Goal: Task Accomplishment & Management: Manage account settings

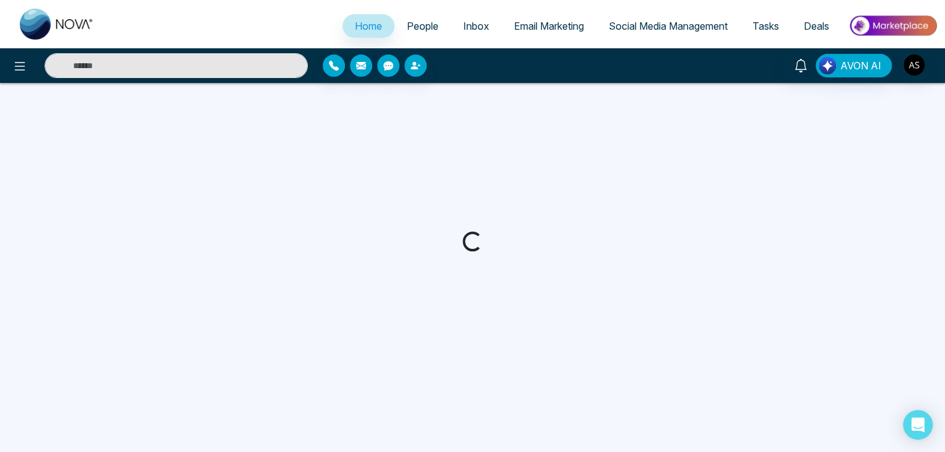
select select "*"
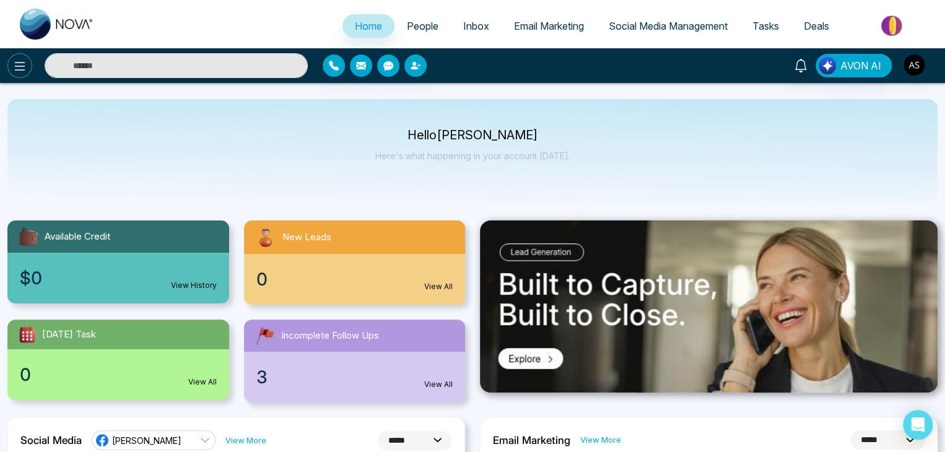
click at [13, 71] on icon at bounding box center [19, 66] width 15 height 15
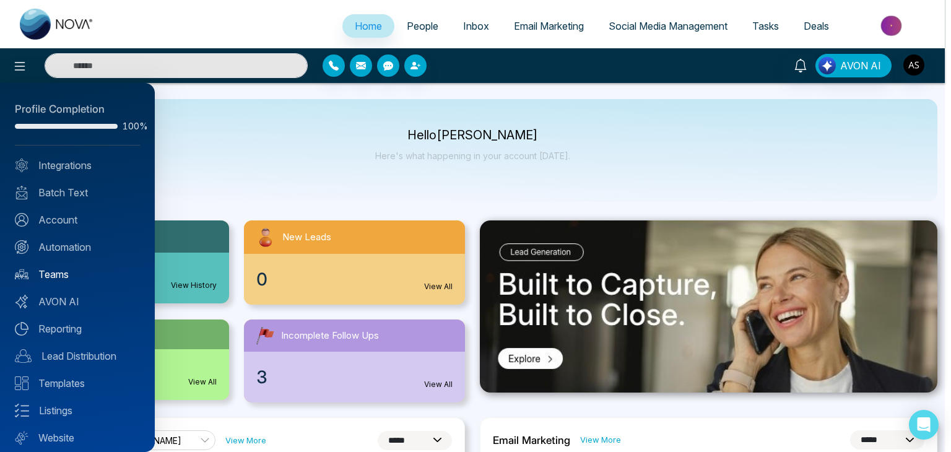
scroll to position [35, 0]
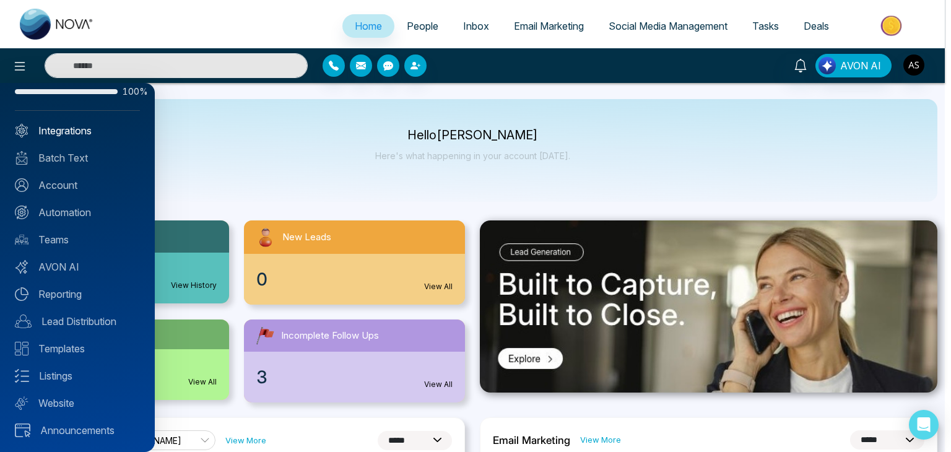
click at [87, 132] on link "Integrations" at bounding box center [77, 130] width 125 height 15
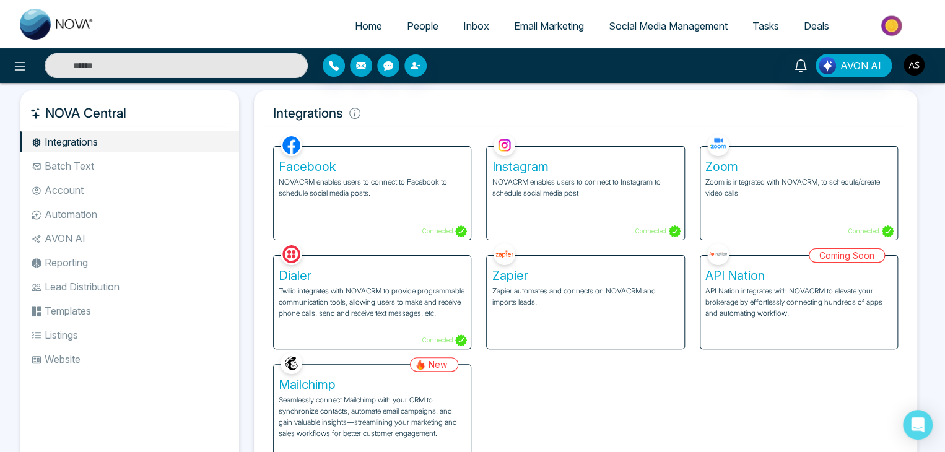
scroll to position [51, 0]
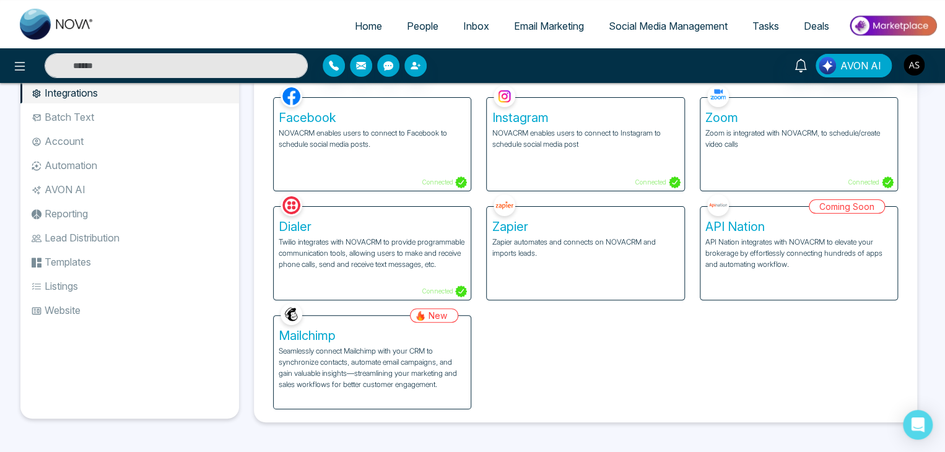
click at [409, 340] on h5 "Mailchimp" at bounding box center [372, 335] width 187 height 15
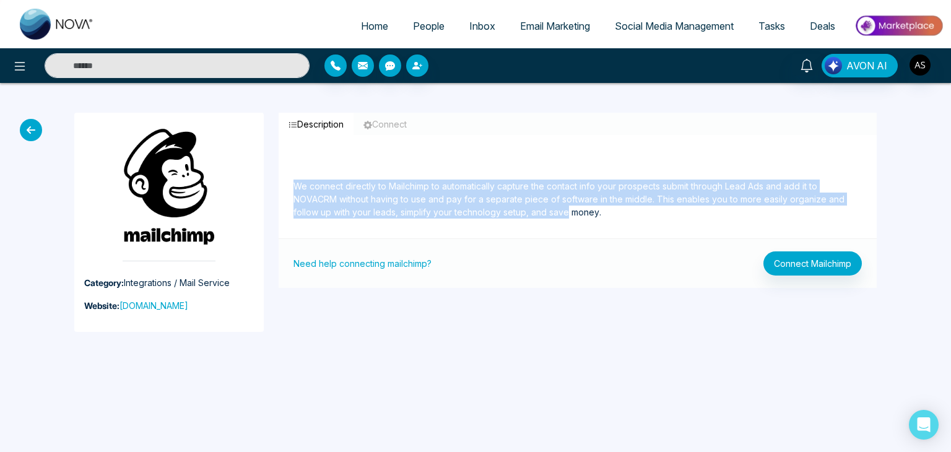
drag, startPoint x: 295, startPoint y: 189, endPoint x: 565, endPoint y: 226, distance: 272.4
click at [565, 226] on div "We connect directly to Mailchimp to automatically capture the contact info your…" at bounding box center [578, 194] width 598 height 89
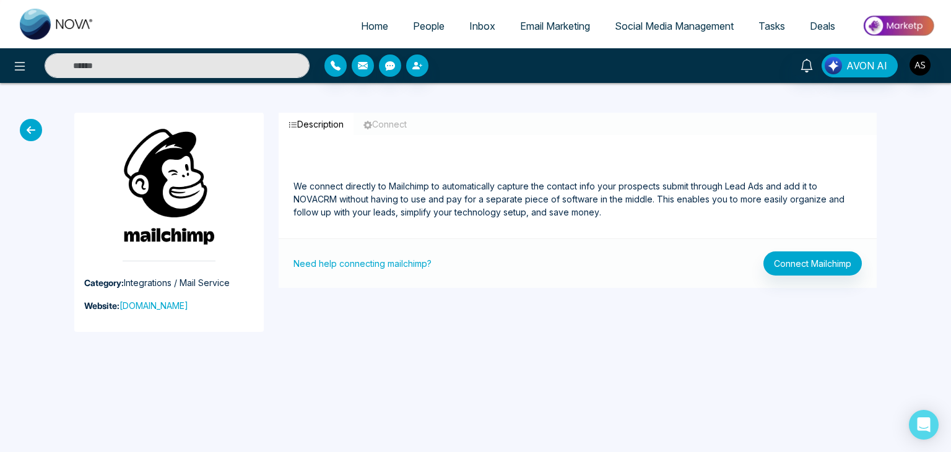
click at [626, 220] on div "We connect directly to Mailchimp to automatically capture the contact info your…" at bounding box center [578, 194] width 598 height 89
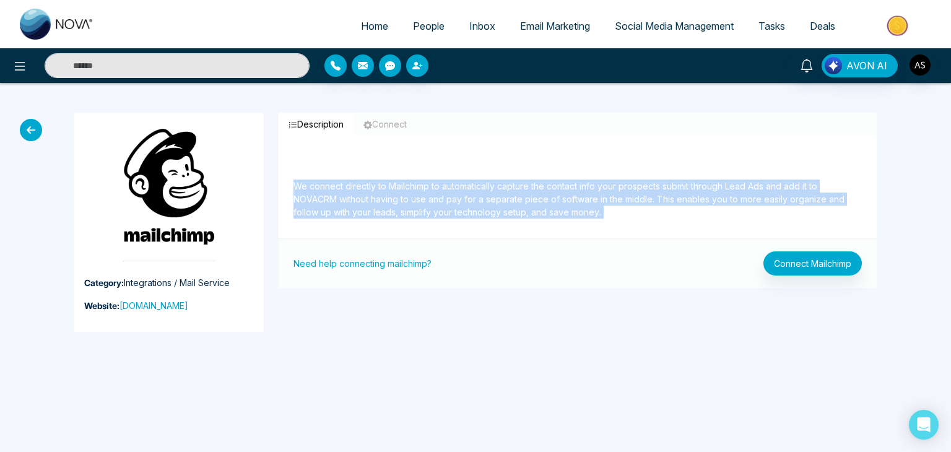
drag, startPoint x: 626, startPoint y: 220, endPoint x: 295, endPoint y: 157, distance: 337.7
click at [295, 157] on div "We connect directly to Mailchimp to automatically capture the contact info your…" at bounding box center [578, 194] width 598 height 89
click at [349, 172] on p "We connect directly to Mailchimp to automatically capture the contact info your…" at bounding box center [577, 184] width 568 height 69
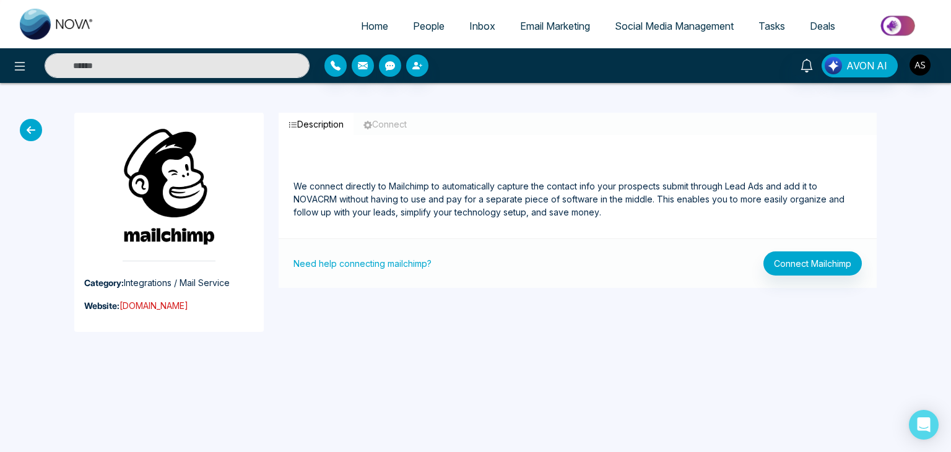
click at [147, 303] on link "mailchimp.com" at bounding box center [153, 305] width 69 height 11
click at [812, 268] on button "Connect Mailchimp" at bounding box center [812, 263] width 98 height 24
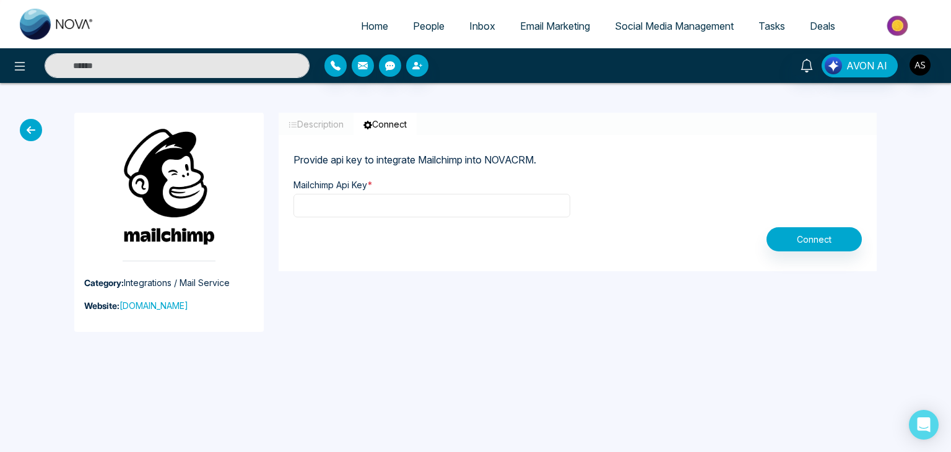
click at [540, 209] on input "text" at bounding box center [431, 206] width 277 height 24
paste input "**********"
type input "**********"
click at [836, 241] on button "Connect" at bounding box center [813, 239] width 95 height 24
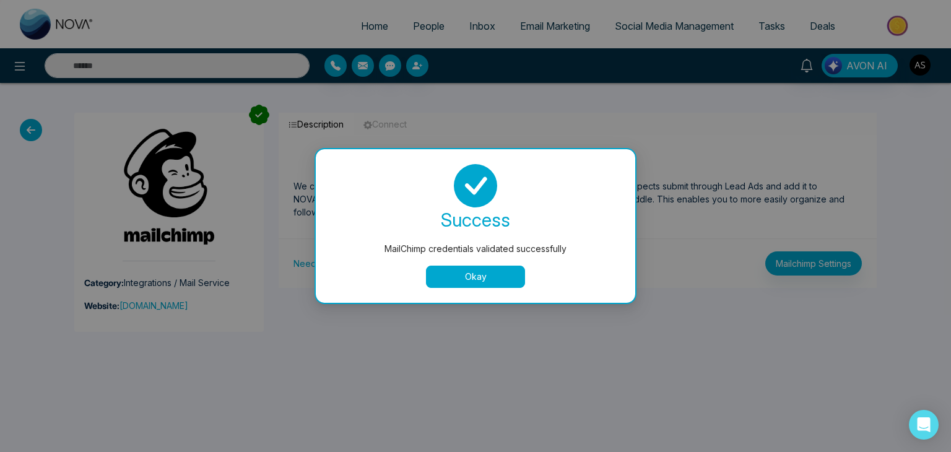
click at [498, 275] on button "Okay" at bounding box center [475, 277] width 99 height 22
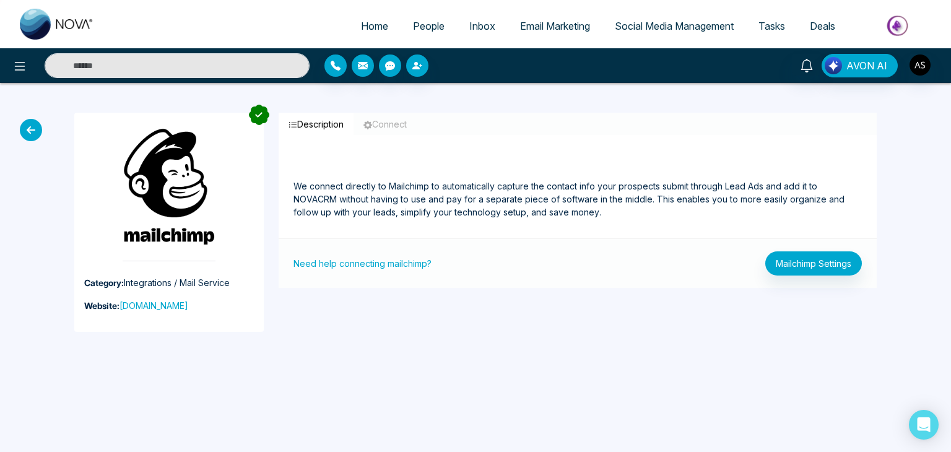
click at [413, 23] on span "People" at bounding box center [429, 26] width 32 height 12
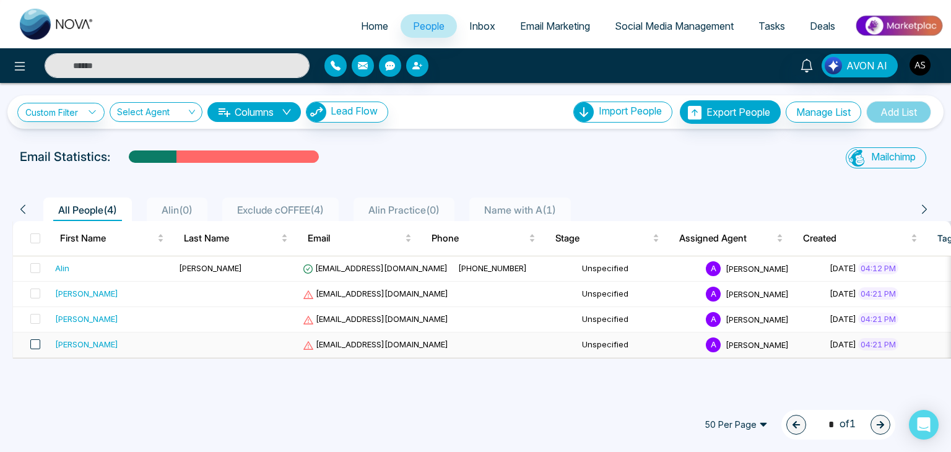
click at [33, 344] on span at bounding box center [35, 344] width 10 height 10
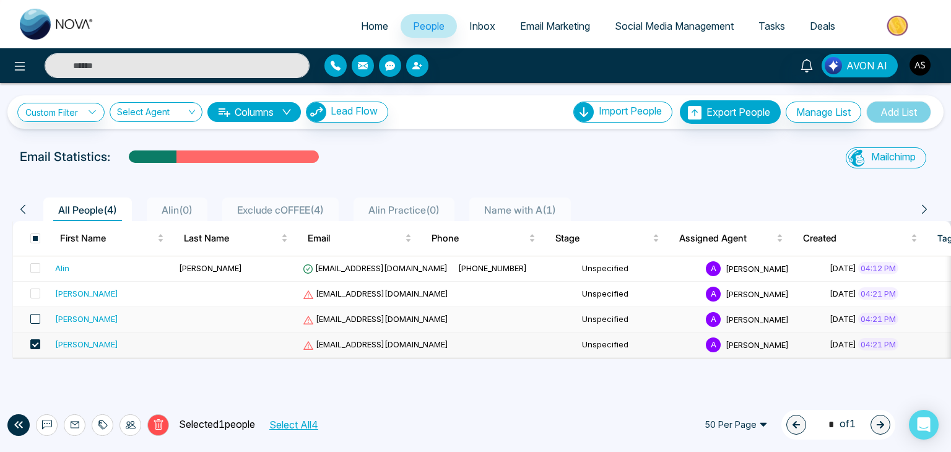
click at [34, 321] on span at bounding box center [35, 319] width 10 height 10
click at [37, 290] on span at bounding box center [35, 293] width 10 height 10
click at [157, 429] on icon at bounding box center [158, 424] width 11 height 11
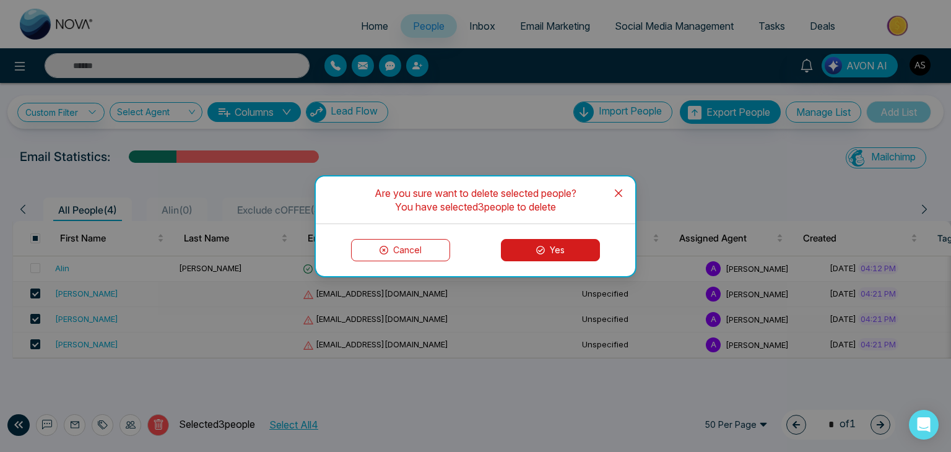
click at [573, 243] on button "Yes" at bounding box center [550, 250] width 99 height 22
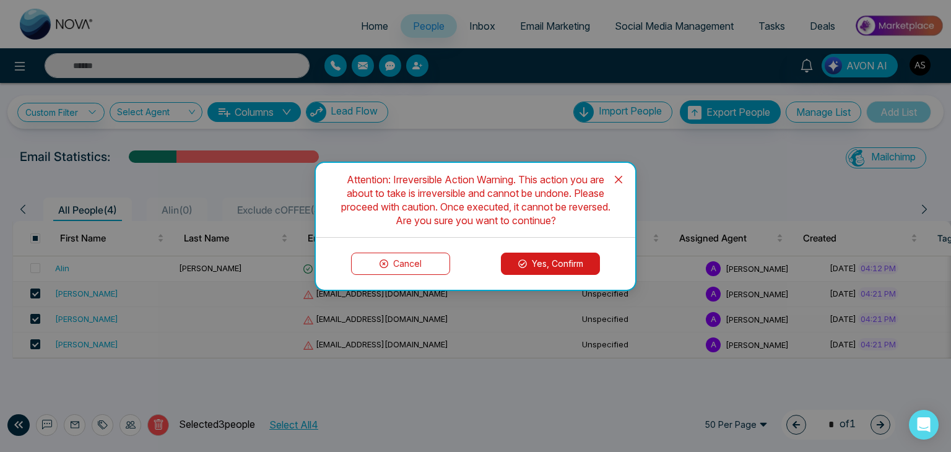
click at [557, 258] on button "Yes, Confirm" at bounding box center [550, 264] width 99 height 22
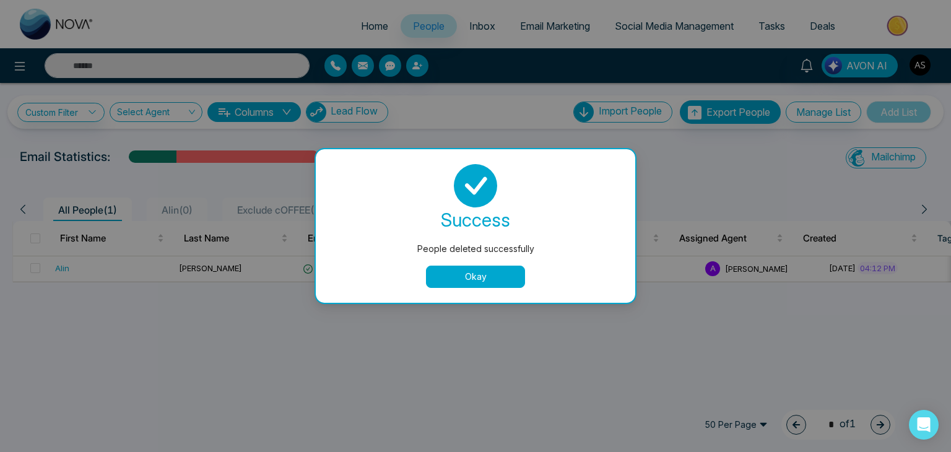
click at [502, 278] on button "Okay" at bounding box center [475, 277] width 99 height 22
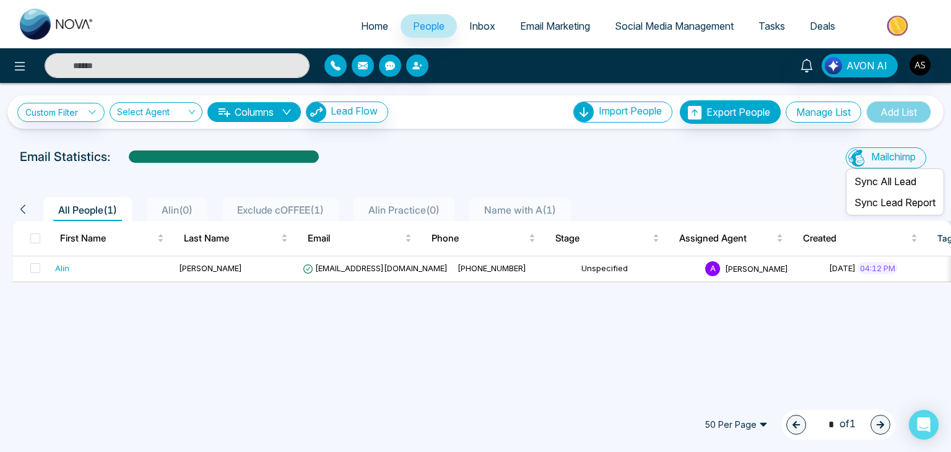
click at [871, 149] on div "Mailchimp" at bounding box center [885, 157] width 80 height 21
click at [876, 179] on li "Sync All Lead" at bounding box center [894, 181] width 93 height 21
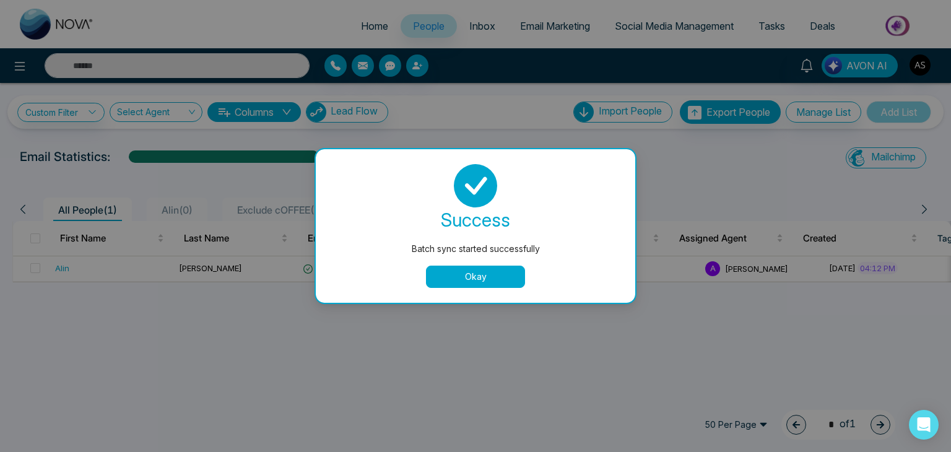
click at [510, 277] on button "Okay" at bounding box center [475, 277] width 99 height 22
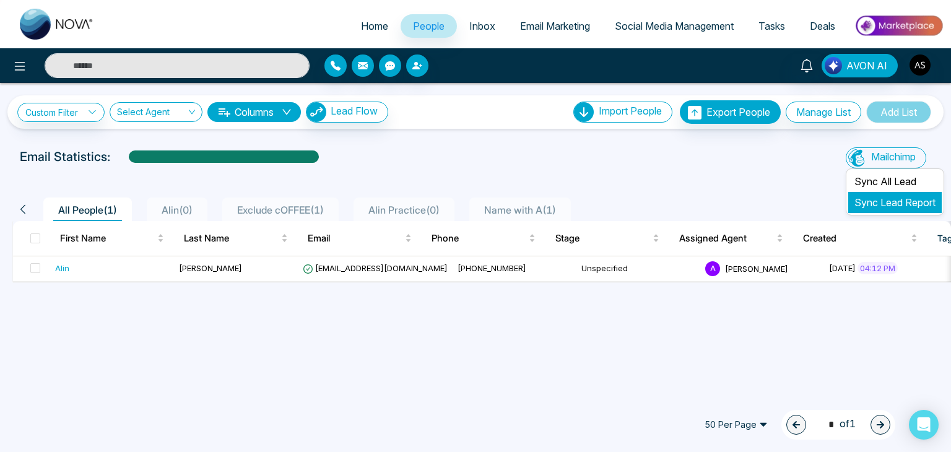
click at [881, 201] on link "Sync Lead Report" at bounding box center [894, 202] width 81 height 12
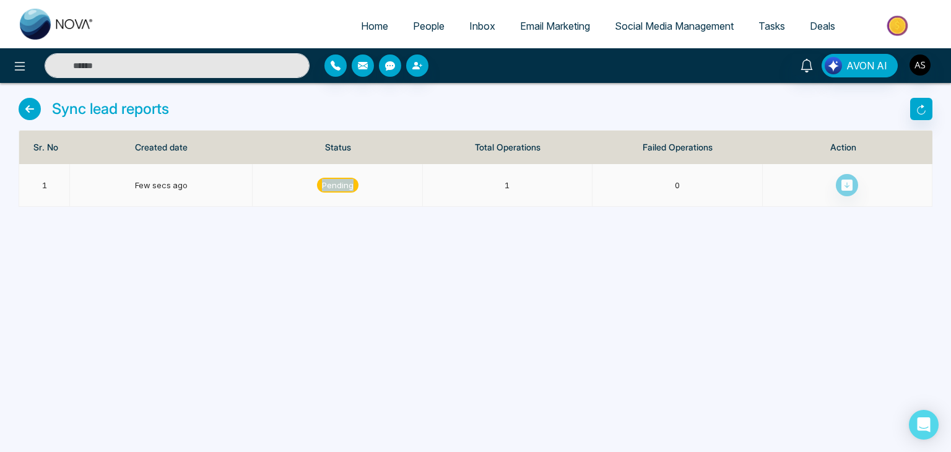
drag, startPoint x: 317, startPoint y: 183, endPoint x: 381, endPoint y: 205, distance: 68.1
click at [381, 205] on td "pending" at bounding box center [338, 185] width 170 height 43
click at [383, 233] on div "Home People Inbox Email Marketing Social Media Management Tasks Deals AVON AI S…" at bounding box center [475, 226] width 951 height 452
click at [30, 113] on icon at bounding box center [30, 109] width 22 height 22
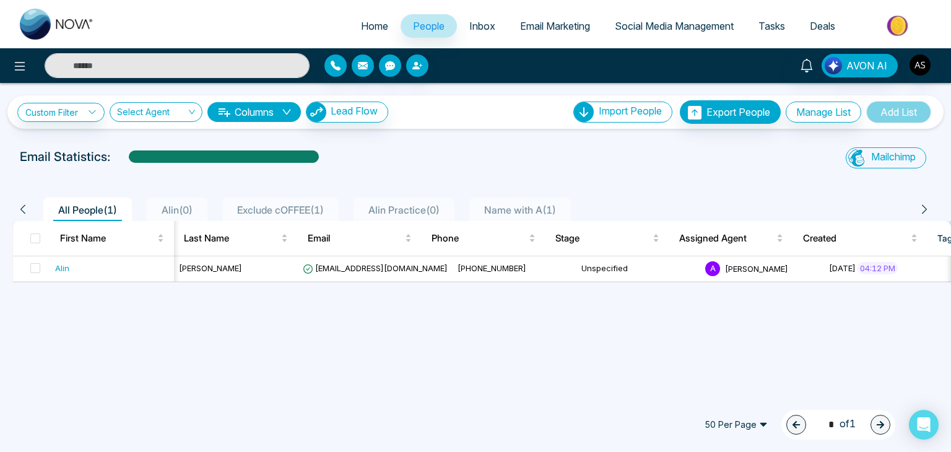
click at [806, 166] on div "Mailchimp Sync All Lead Sync Lead Report" at bounding box center [783, 159] width 309 height 25
click at [625, 192] on div "All People ( 1 ) Alin ( 0 ) Exclude cOFFEE ( 1 ) Alin Practice ( 0 ) Name with …" at bounding box center [475, 205] width 941 height 32
click at [409, 72] on button "button" at bounding box center [417, 65] width 22 height 22
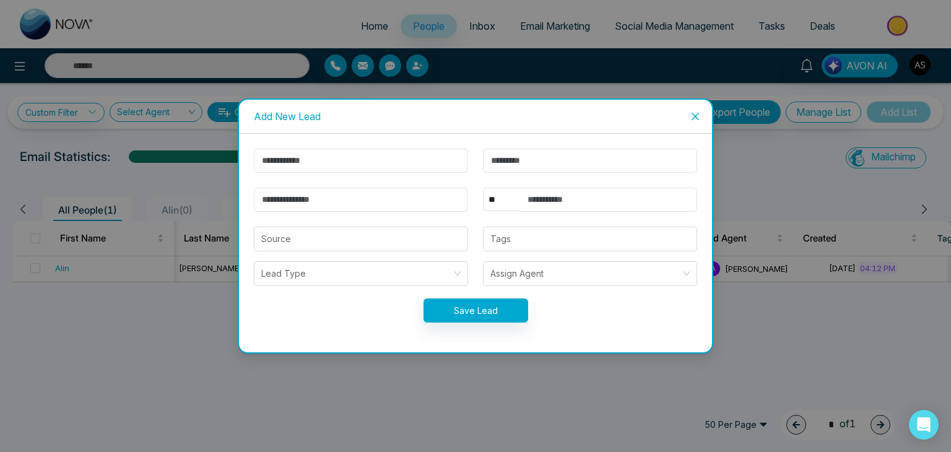
click at [693, 115] on icon "close" at bounding box center [695, 116] width 10 height 10
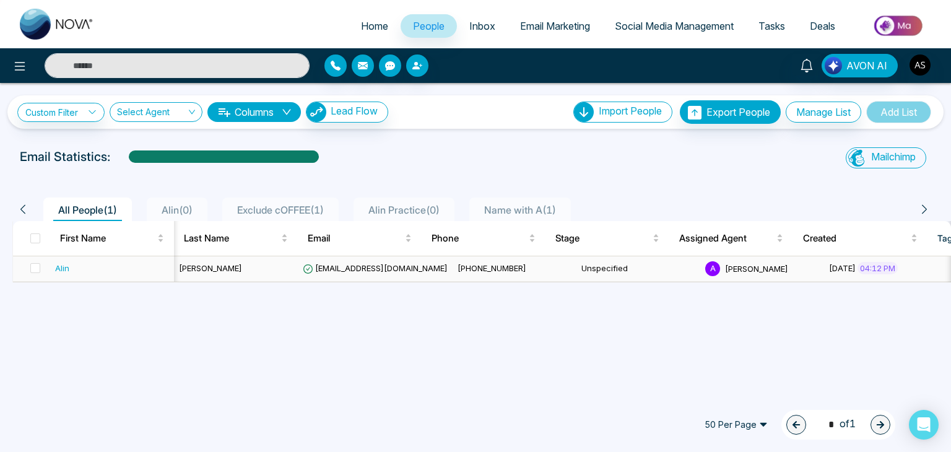
click at [417, 267] on td "[EMAIL_ADDRESS][DOMAIN_NAME]" at bounding box center [375, 268] width 155 height 25
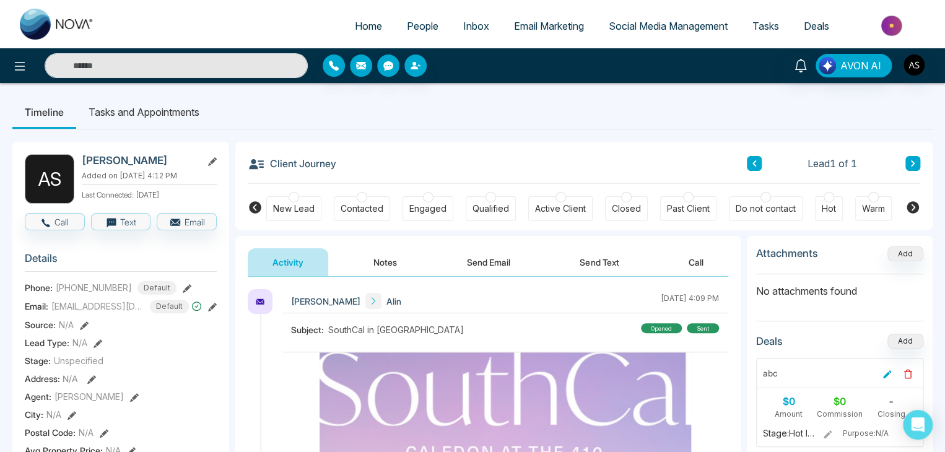
click at [424, 25] on span "People" at bounding box center [423, 26] width 32 height 12
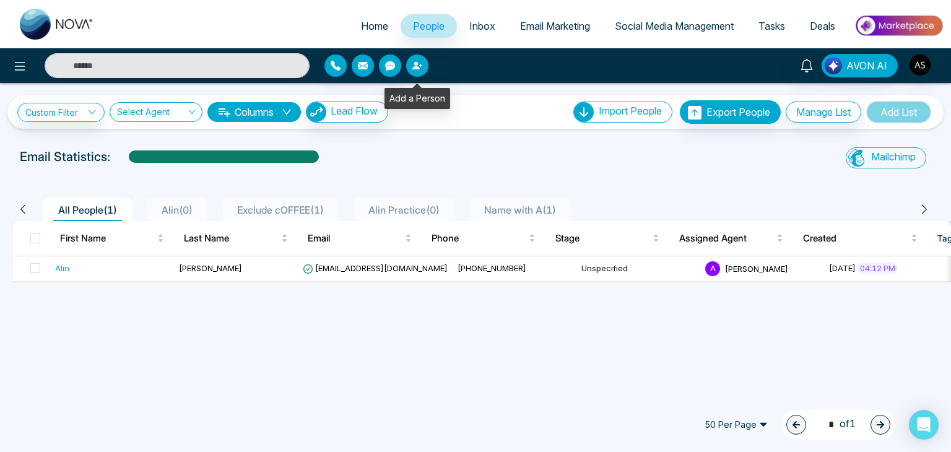
click at [420, 65] on icon "button" at bounding box center [420, 65] width 3 height 3
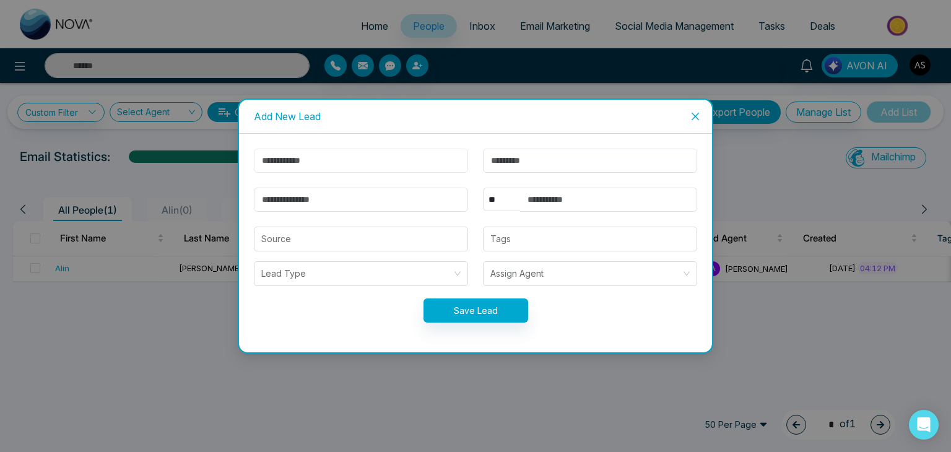
click at [407, 168] on input "text" at bounding box center [361, 161] width 214 height 24
type input "******"
click at [416, 199] on input "email" at bounding box center [361, 200] width 214 height 24
type input "**********"
click at [564, 201] on input "text" at bounding box center [608, 200] width 177 height 24
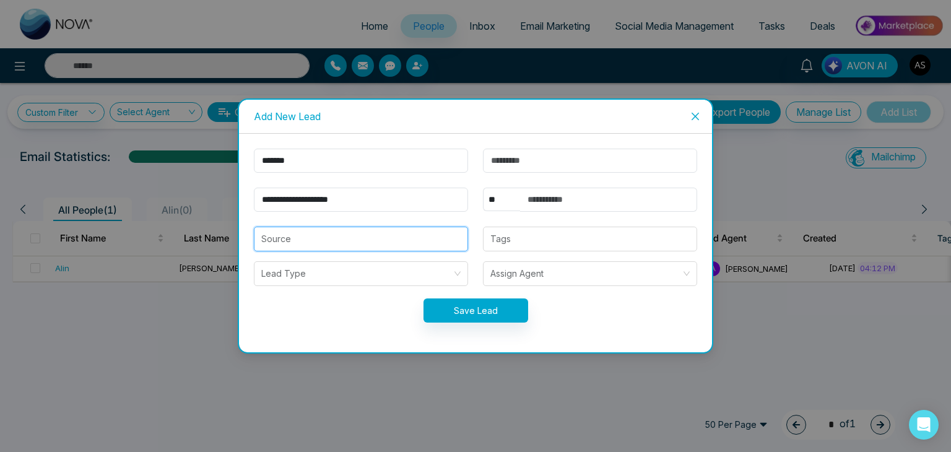
click at [451, 241] on input "search" at bounding box center [360, 239] width 199 height 24
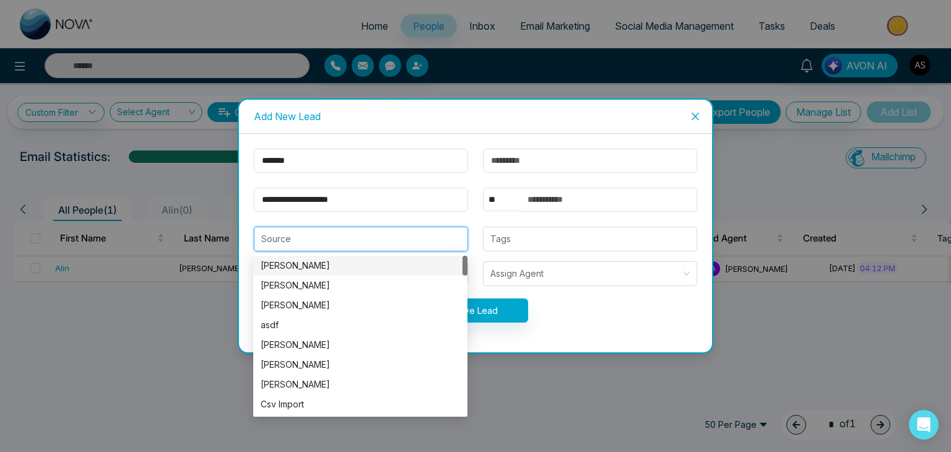
click at [462, 230] on div "Source" at bounding box center [361, 239] width 214 height 25
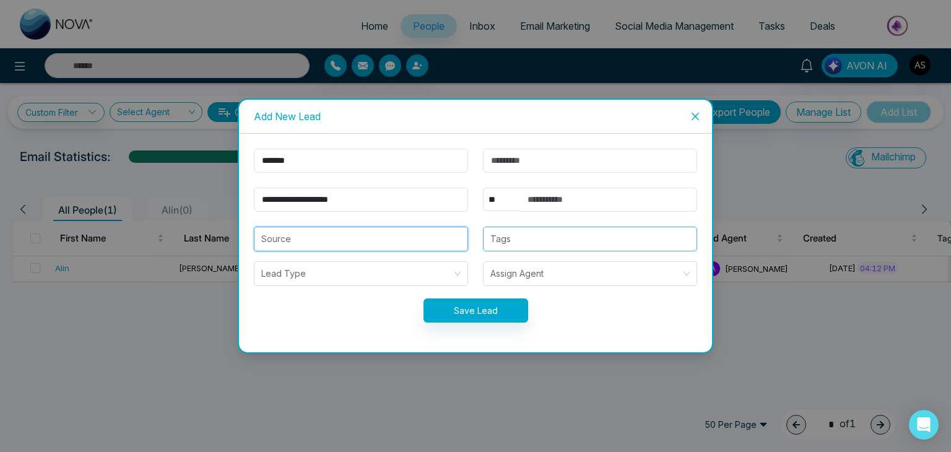
click at [520, 239] on div at bounding box center [589, 238] width 207 height 15
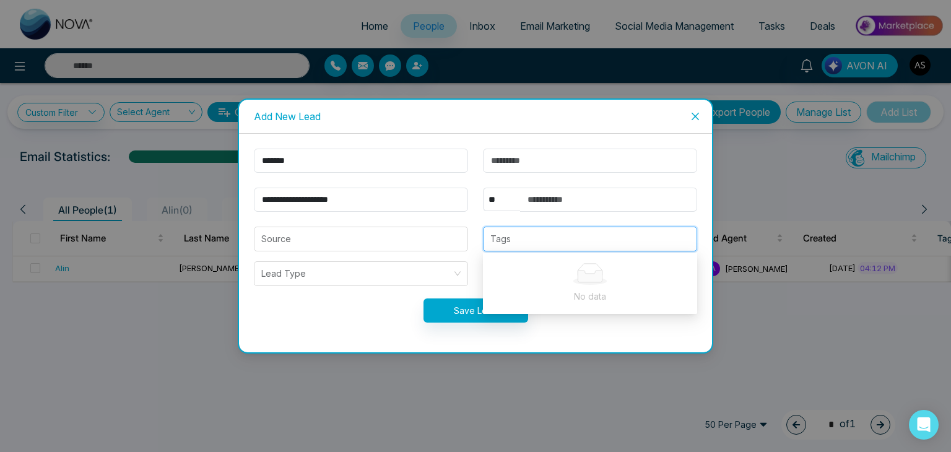
click at [520, 239] on div at bounding box center [589, 238] width 207 height 15
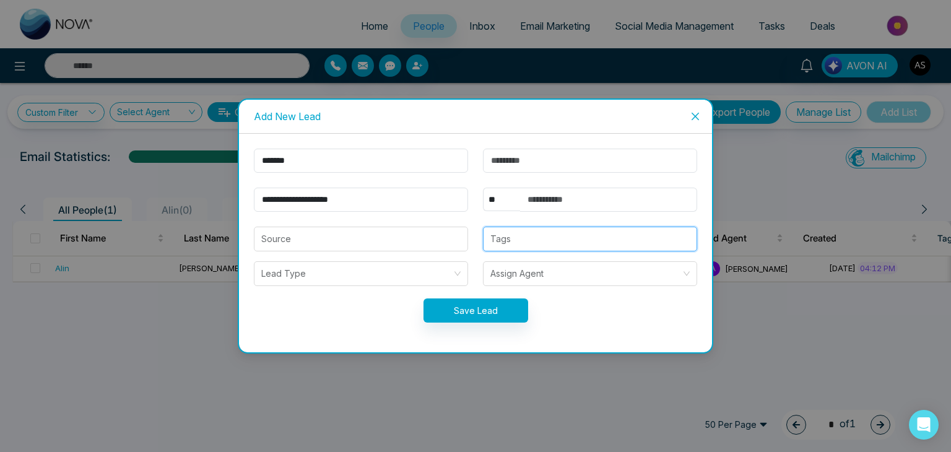
click at [532, 254] on form "**********" at bounding box center [475, 243] width 458 height 189
click at [532, 241] on div at bounding box center [589, 238] width 207 height 15
click at [371, 283] on input "search" at bounding box center [356, 274] width 191 height 24
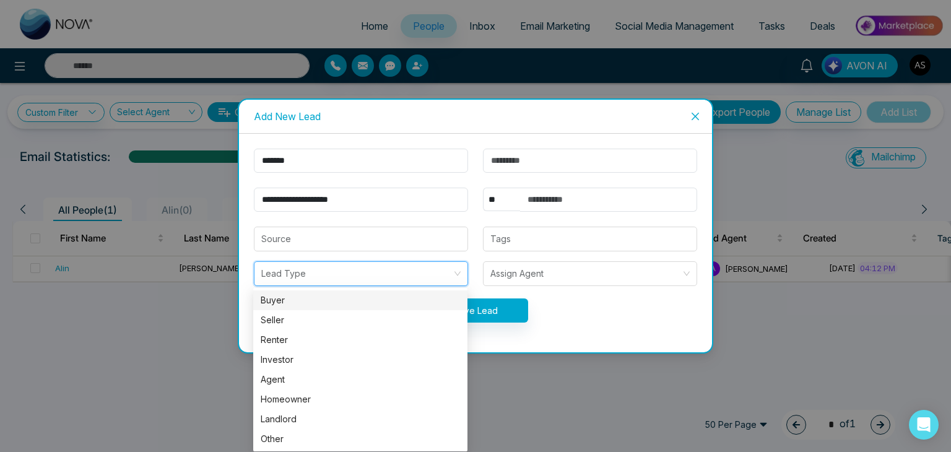
click at [371, 301] on div "Buyer" at bounding box center [360, 300] width 199 height 14
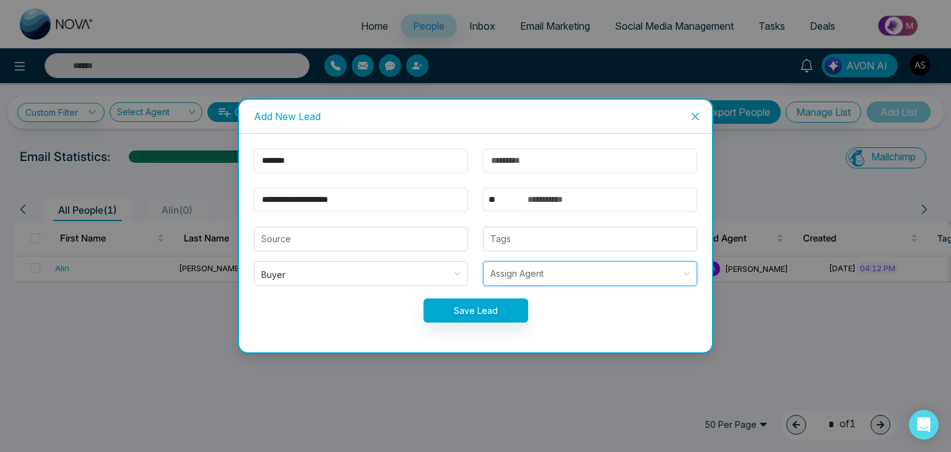
click at [527, 277] on input "search" at bounding box center [585, 274] width 191 height 24
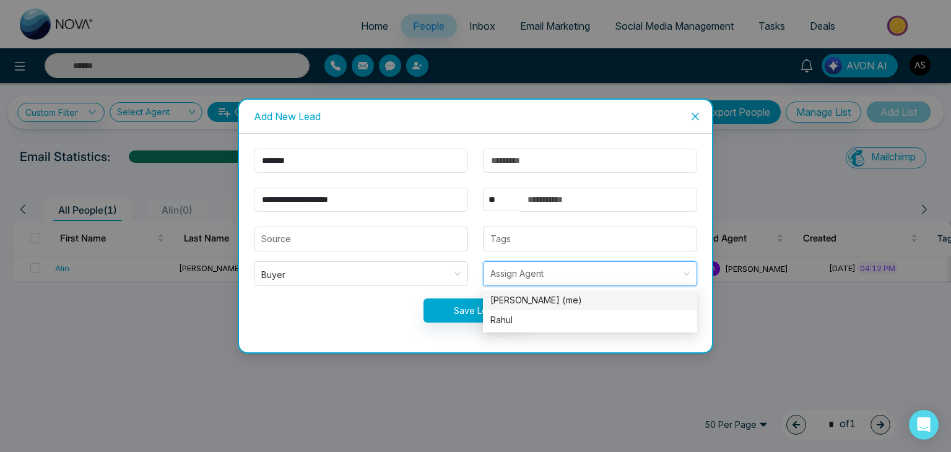
click at [538, 296] on div "Alin Shah (me)" at bounding box center [589, 300] width 199 height 14
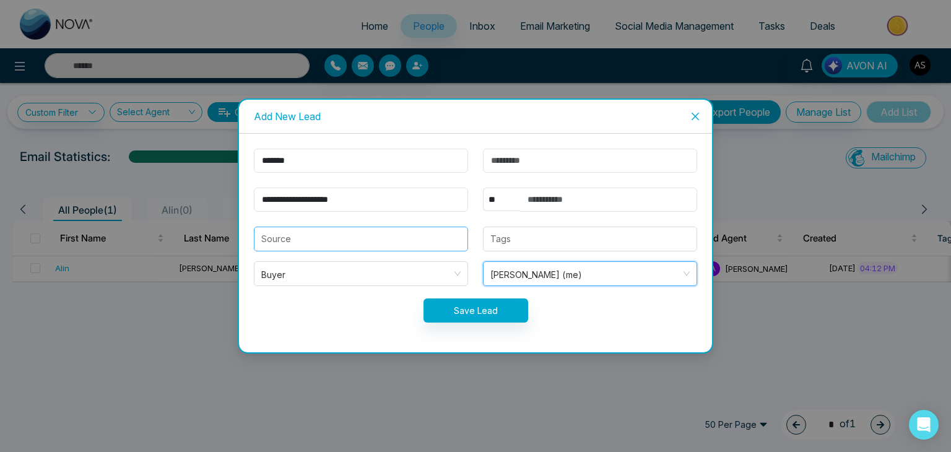
click at [363, 235] on input "search" at bounding box center [360, 239] width 199 height 24
type input "*"
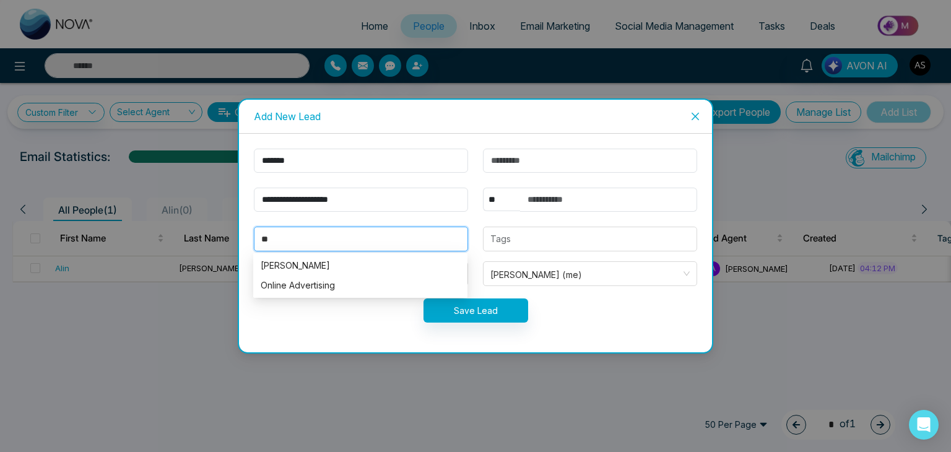
type input "*"
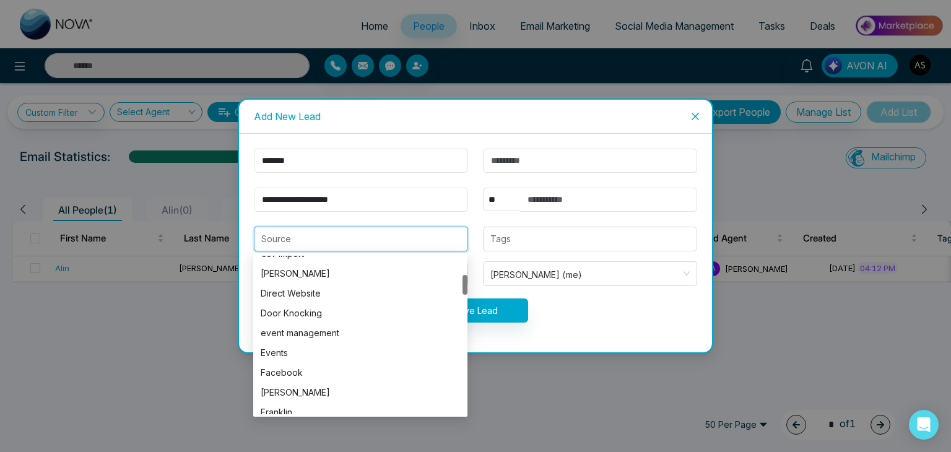
scroll to position [151, 0]
click at [386, 369] on div "Facebook" at bounding box center [360, 372] width 199 height 14
type input "********"
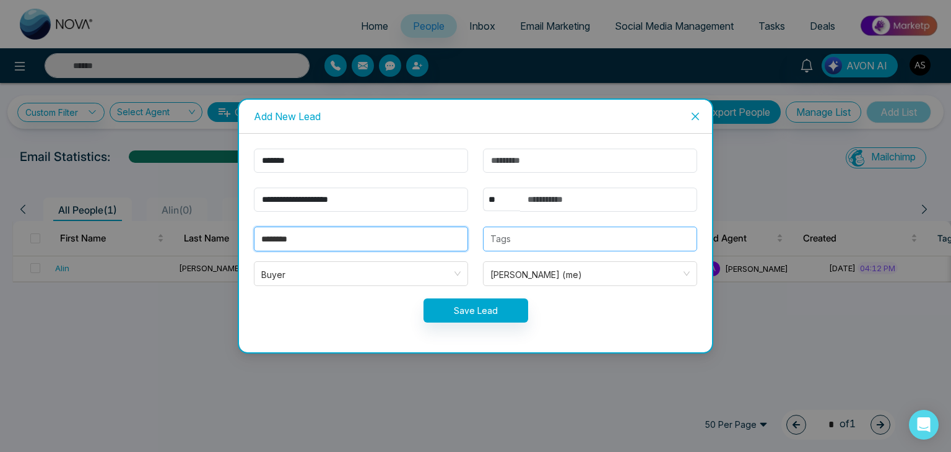
click at [599, 248] on div "Tags" at bounding box center [590, 239] width 214 height 25
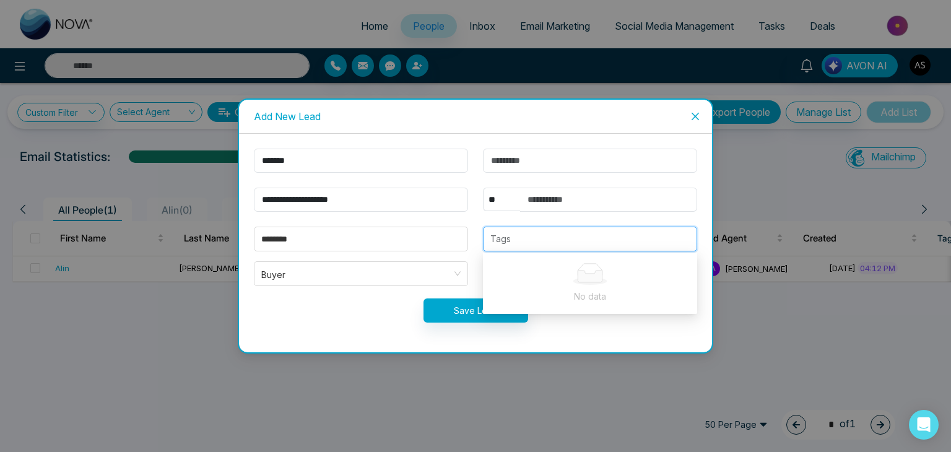
click at [599, 248] on div "Tags" at bounding box center [590, 239] width 214 height 25
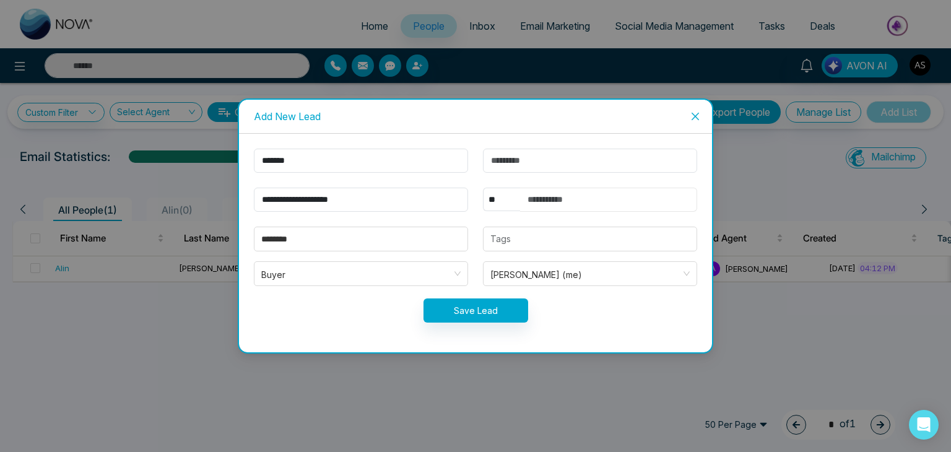
click at [574, 207] on input "text" at bounding box center [608, 200] width 177 height 24
click at [498, 196] on select "** **** *** *** *** **** ***" at bounding box center [501, 200] width 37 height 24
select select "***"
click at [483, 188] on select "** **** *** *** *** **** ***" at bounding box center [501, 200] width 37 height 24
click at [556, 201] on input "text" at bounding box center [608, 200] width 177 height 24
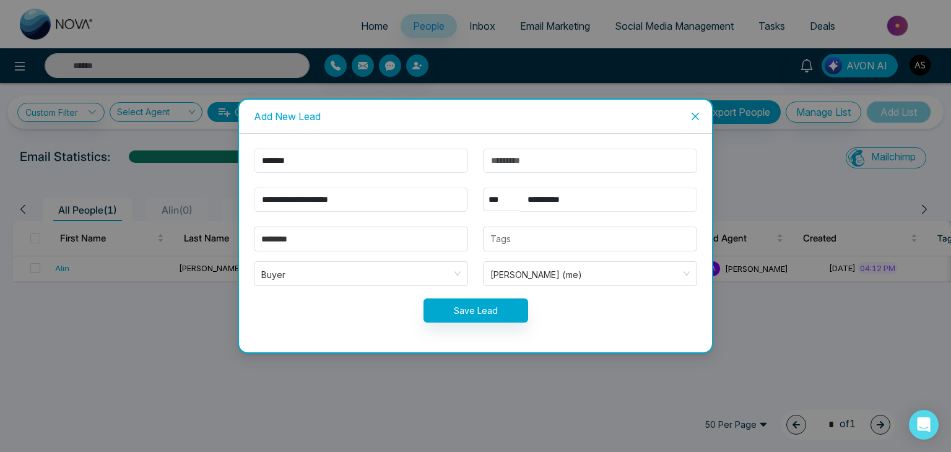
type input "**********"
click at [499, 311] on button "Save Lead" at bounding box center [475, 310] width 105 height 24
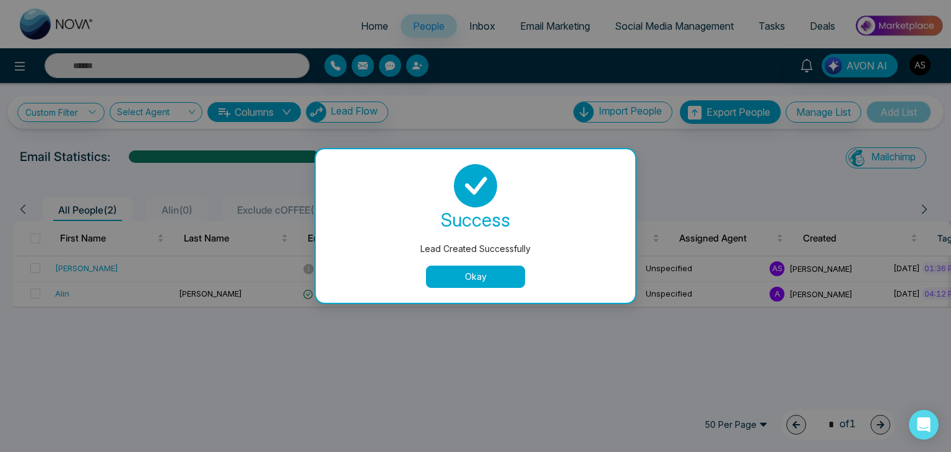
click at [488, 268] on button "Okay" at bounding box center [475, 277] width 99 height 22
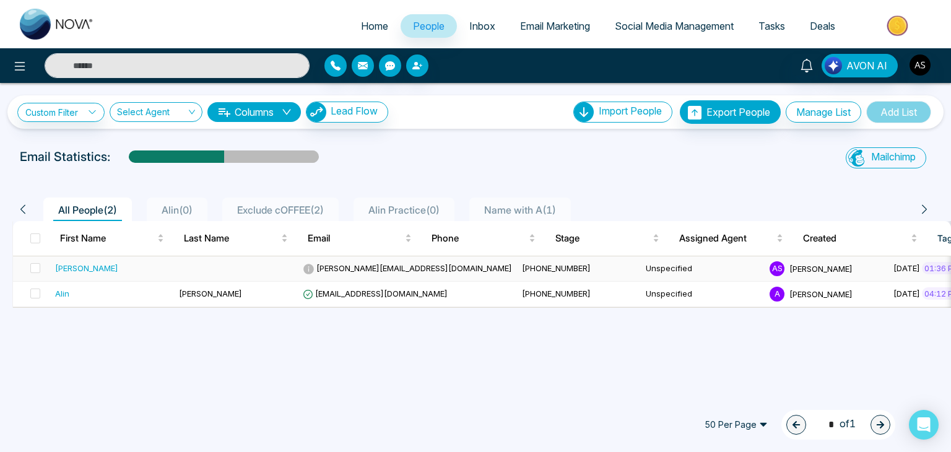
click at [641, 266] on td "Unspecified" at bounding box center [703, 268] width 124 height 25
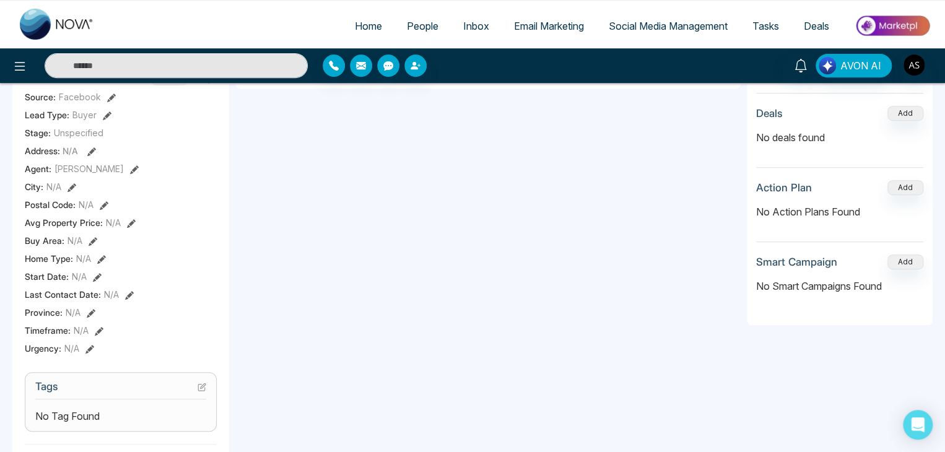
scroll to position [364, 0]
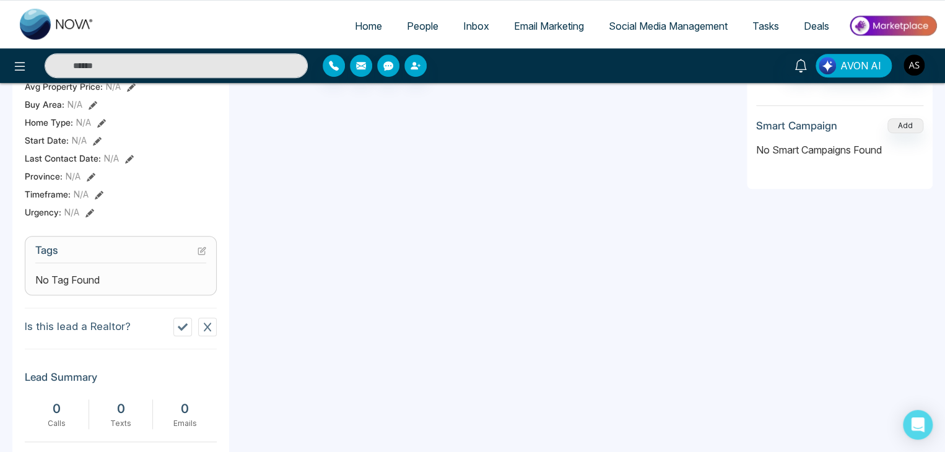
click at [203, 252] on icon at bounding box center [203, 249] width 5 height 5
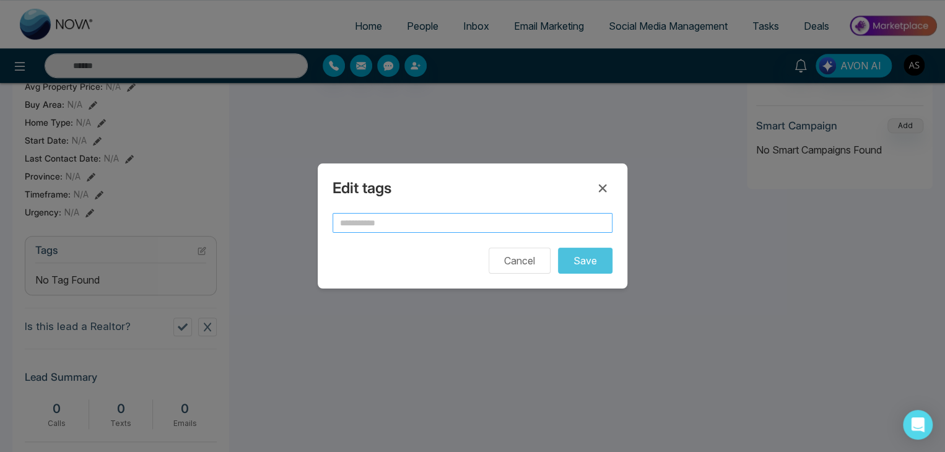
click at [399, 228] on input "text" at bounding box center [472, 223] width 280 height 20
type input "*"
type input "********"
click at [602, 263] on button "Save" at bounding box center [585, 261] width 54 height 26
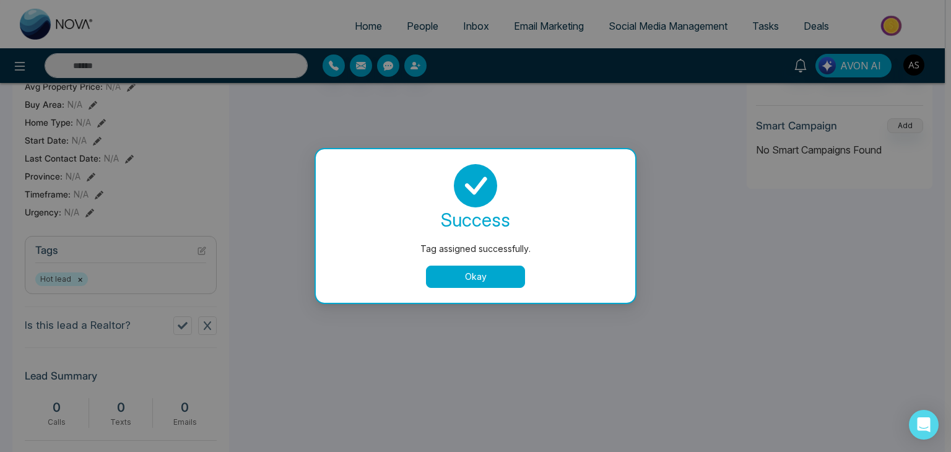
click at [484, 274] on button "Okay" at bounding box center [475, 277] width 99 height 22
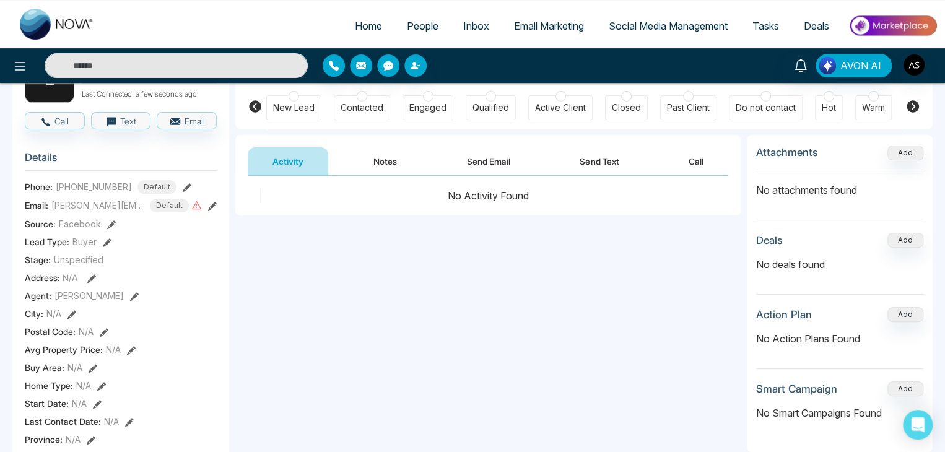
scroll to position [0, 0]
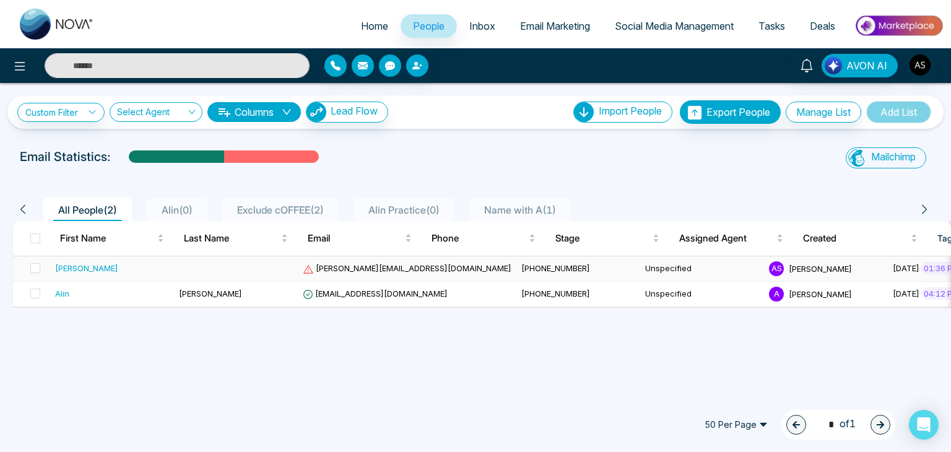
click at [381, 270] on span "lokesh@mmnvoatech.com" at bounding box center [407, 268] width 209 height 10
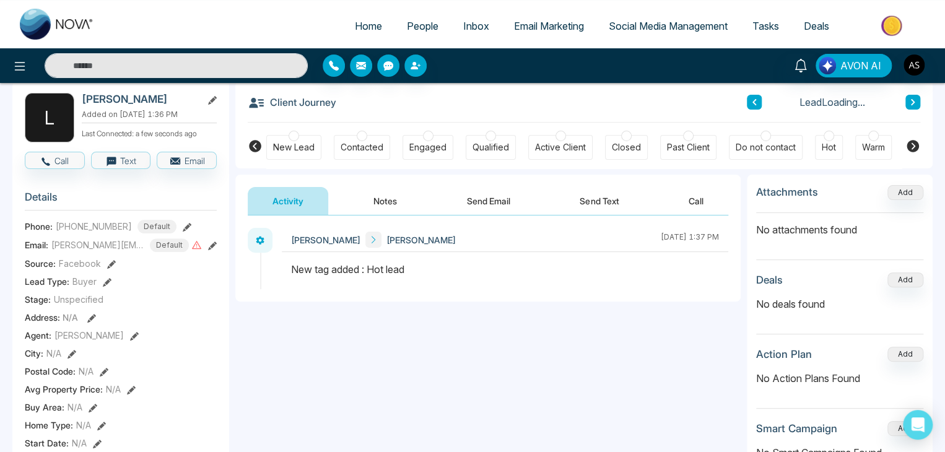
scroll to position [62, 0]
click at [215, 249] on icon at bounding box center [212, 245] width 9 height 9
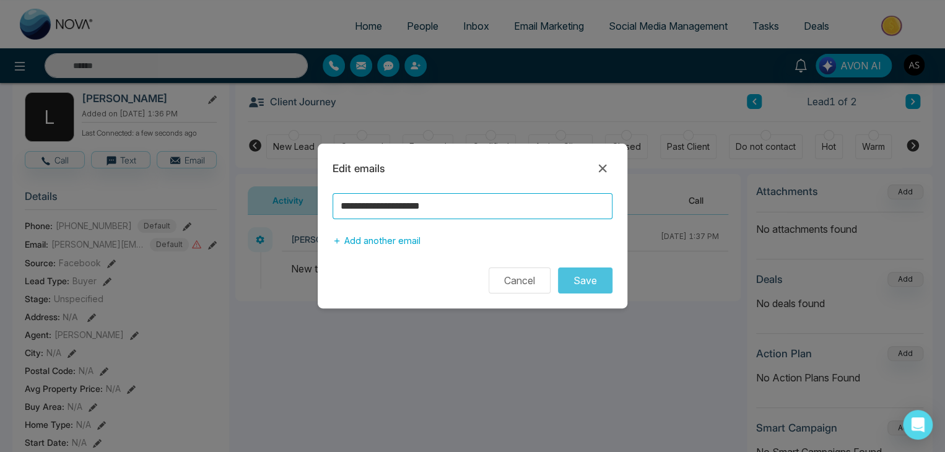
click at [415, 209] on input "**********" at bounding box center [472, 206] width 280 height 26
type input "**********"
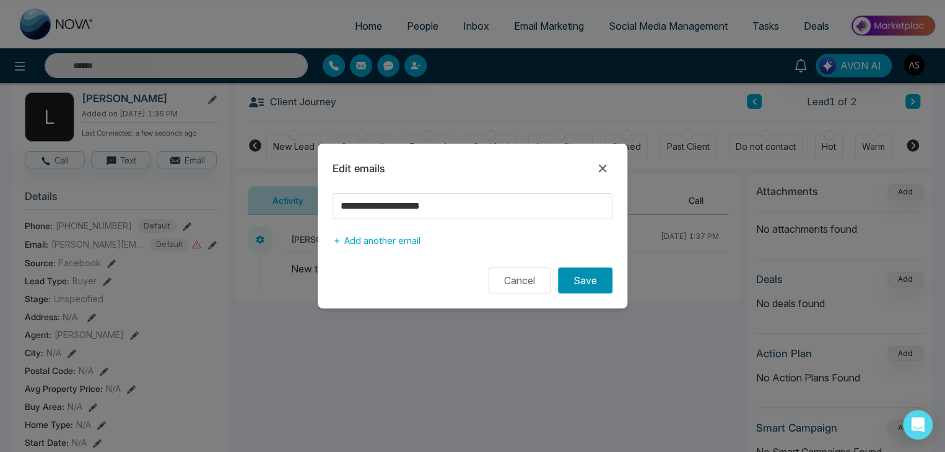
click at [577, 277] on button "Save" at bounding box center [585, 280] width 54 height 26
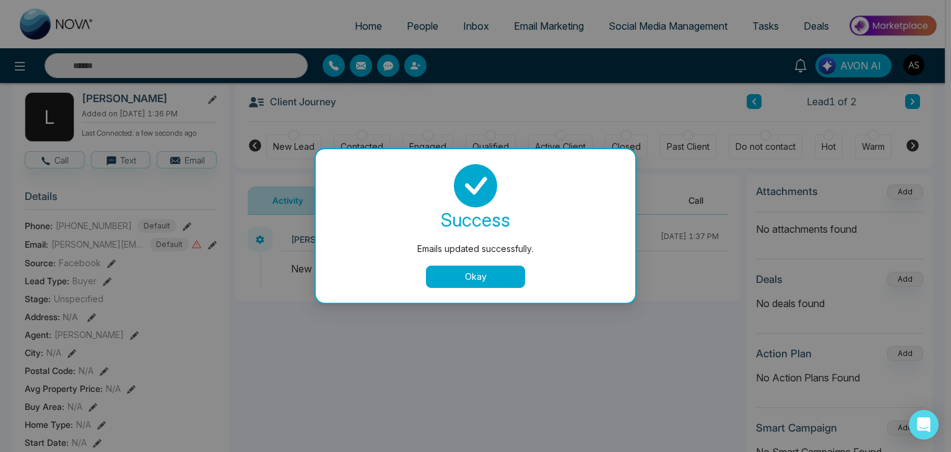
click button "Okay"
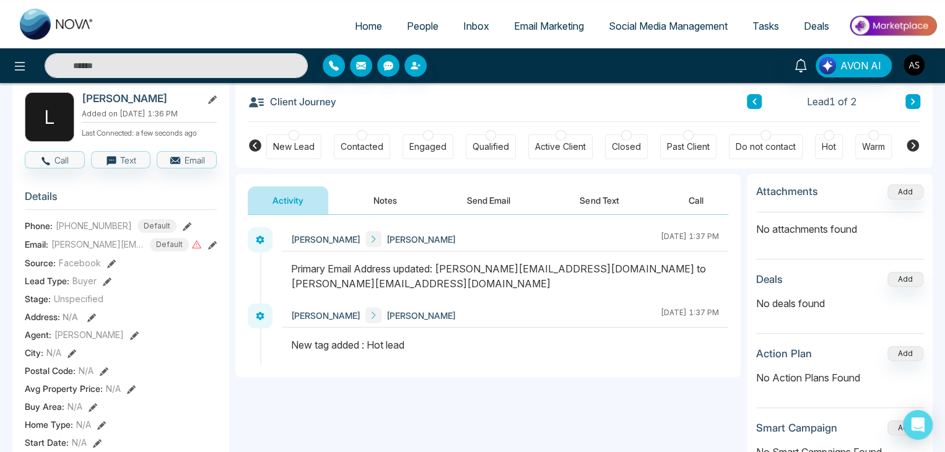
scroll to position [0, 0]
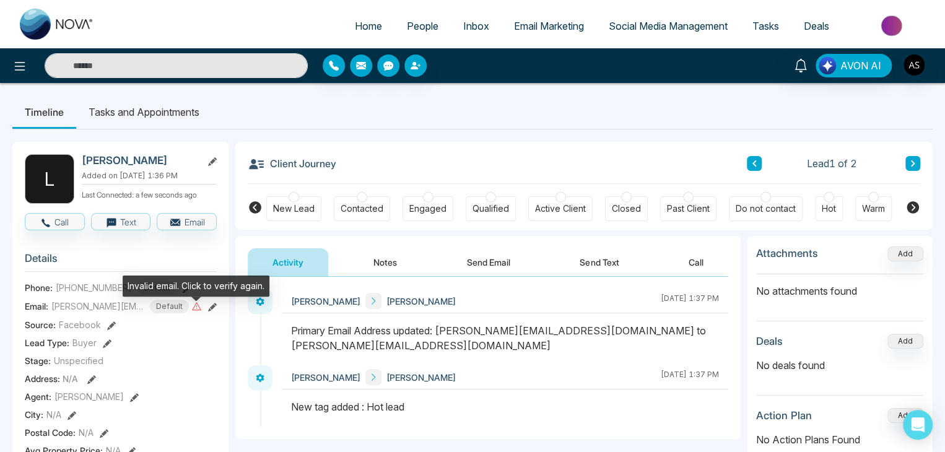
click at [196, 311] on icon at bounding box center [196, 306] width 11 height 11
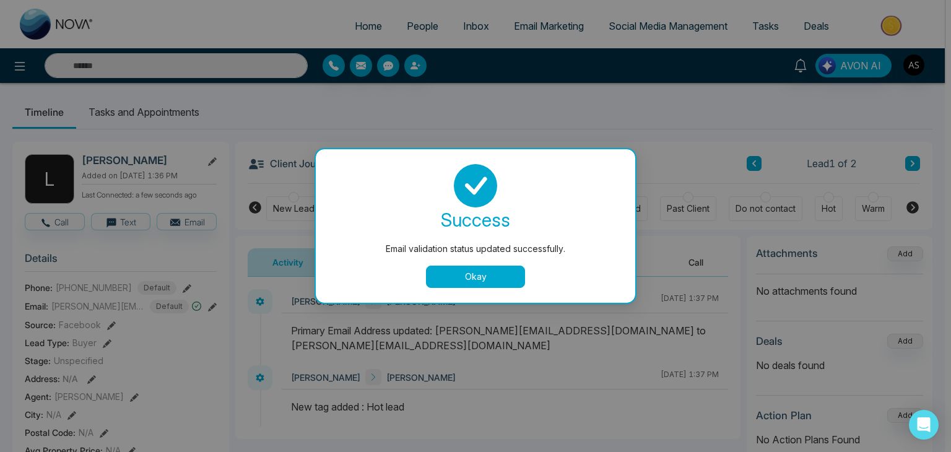
click at [463, 277] on button "Okay" at bounding box center [475, 277] width 99 height 22
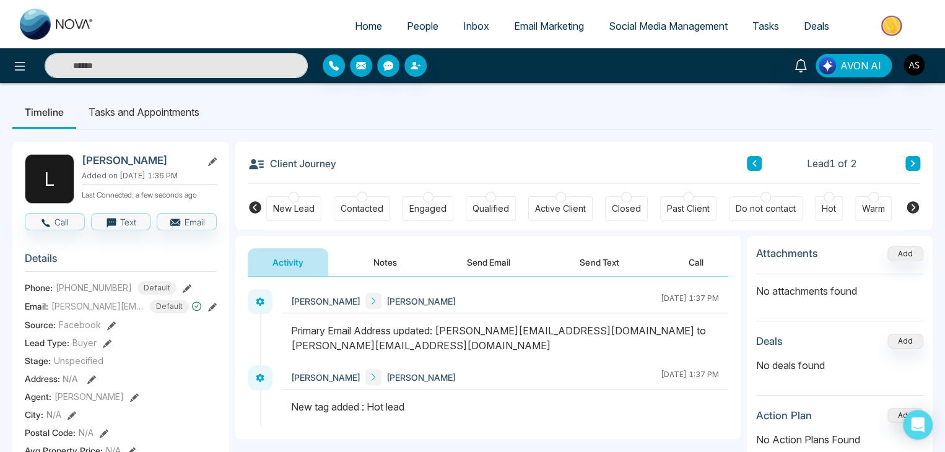
click at [357, 48] on div "Home People Inbox Email Marketing Social Media Management Tasks Deals" at bounding box center [472, 24] width 945 height 48
click at [369, 31] on span "Home" at bounding box center [368, 26] width 27 height 12
select select "*"
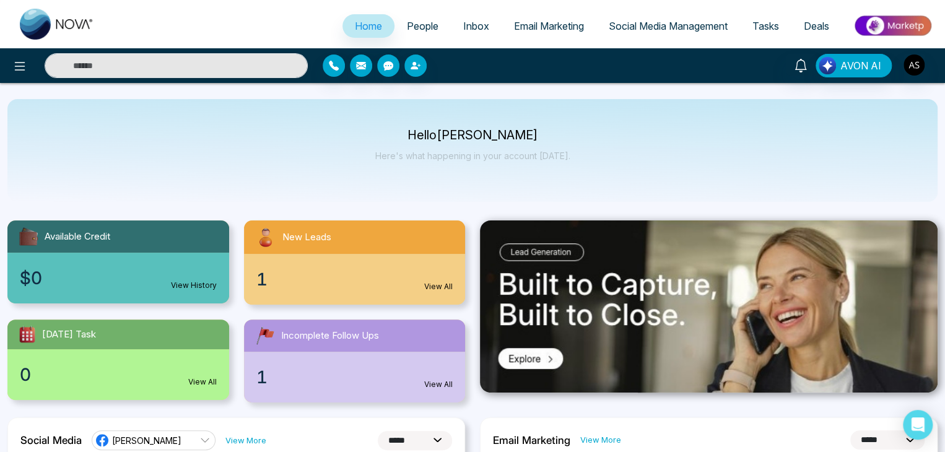
click at [421, 27] on span "People" at bounding box center [423, 26] width 32 height 12
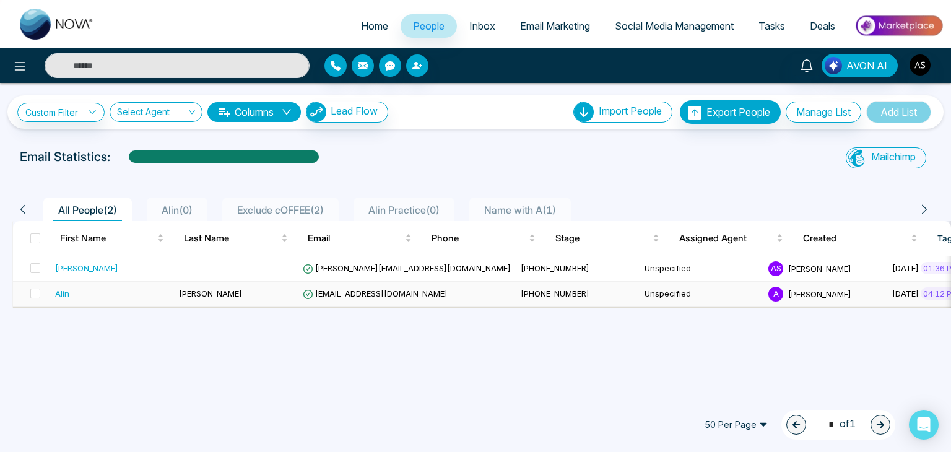
click at [148, 297] on div "Alin" at bounding box center [112, 293] width 114 height 12
click at [217, 268] on td at bounding box center [236, 268] width 124 height 25
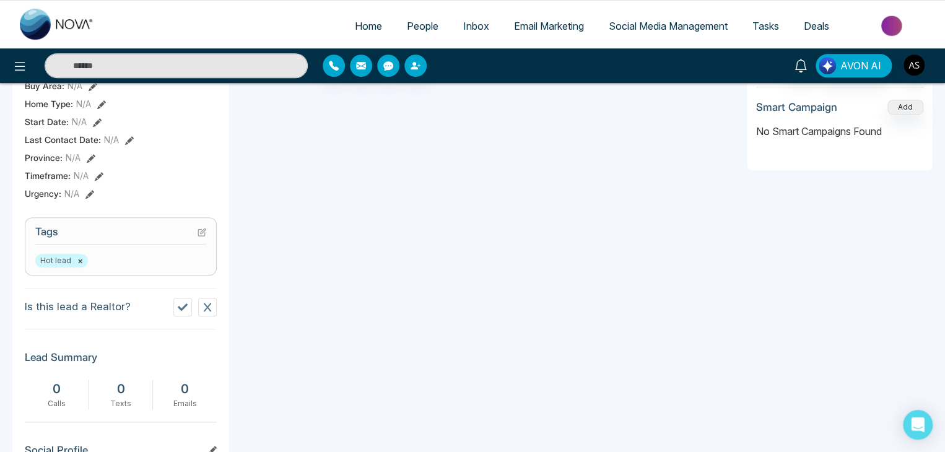
scroll to position [386, 0]
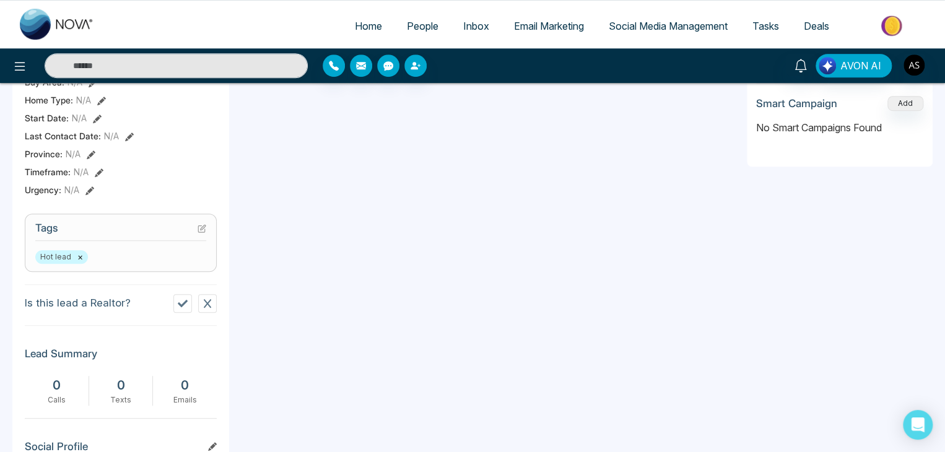
click at [78, 262] on button "×" at bounding box center [80, 256] width 6 height 11
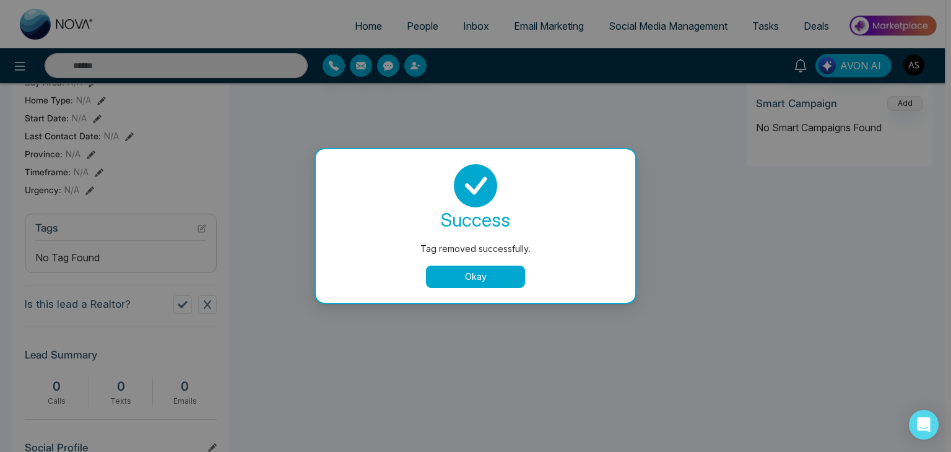
click at [464, 276] on button "Okay" at bounding box center [475, 277] width 99 height 22
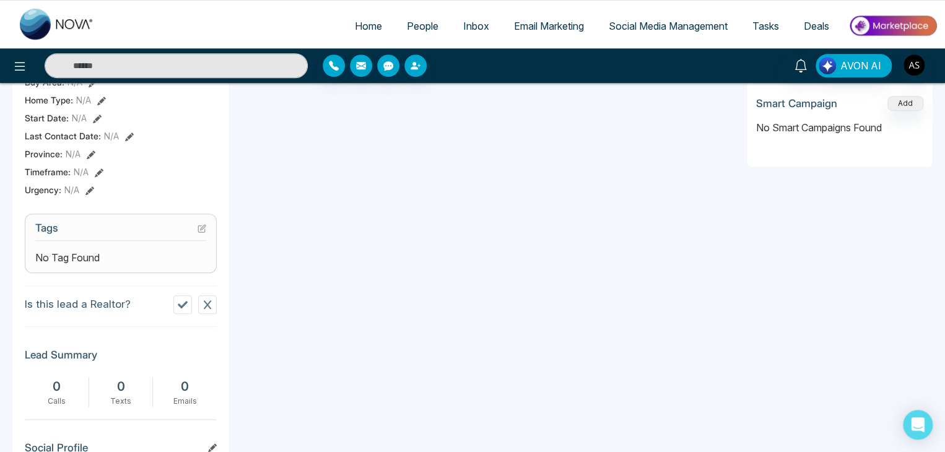
click at [417, 33] on link "People" at bounding box center [422, 26] width 56 height 24
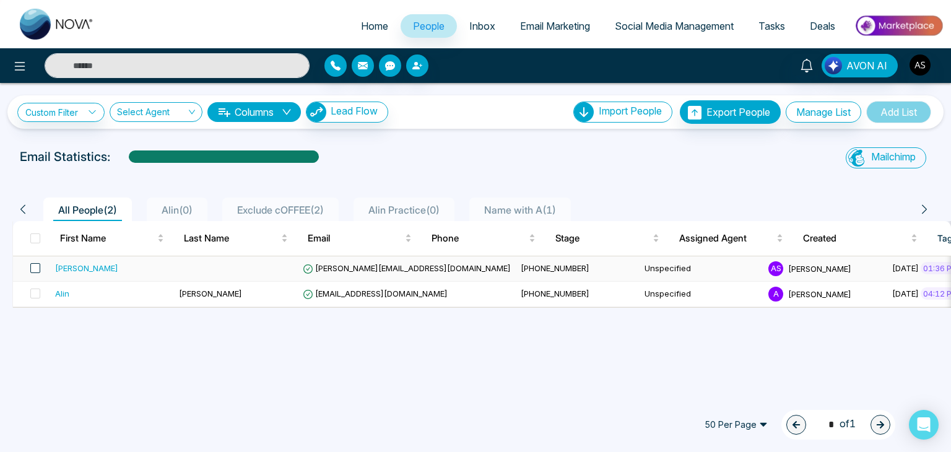
click at [37, 264] on span at bounding box center [35, 268] width 10 height 10
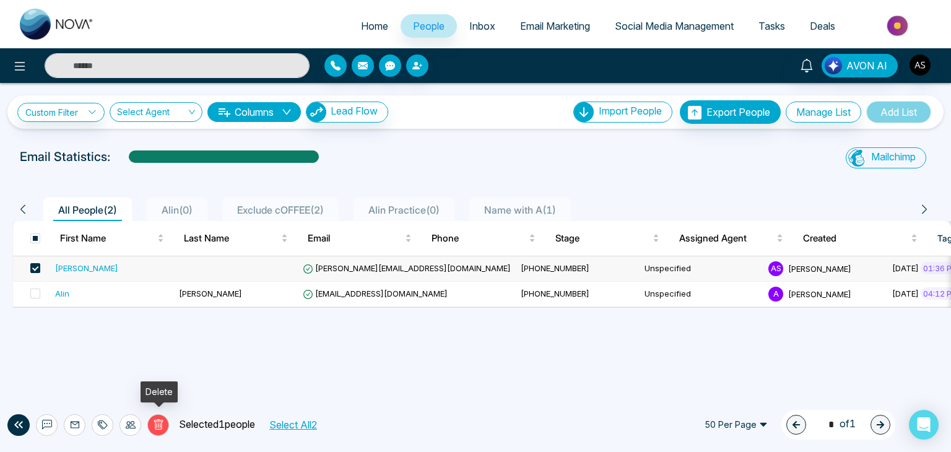
click at [162, 416] on button "Delete" at bounding box center [158, 425] width 22 height 22
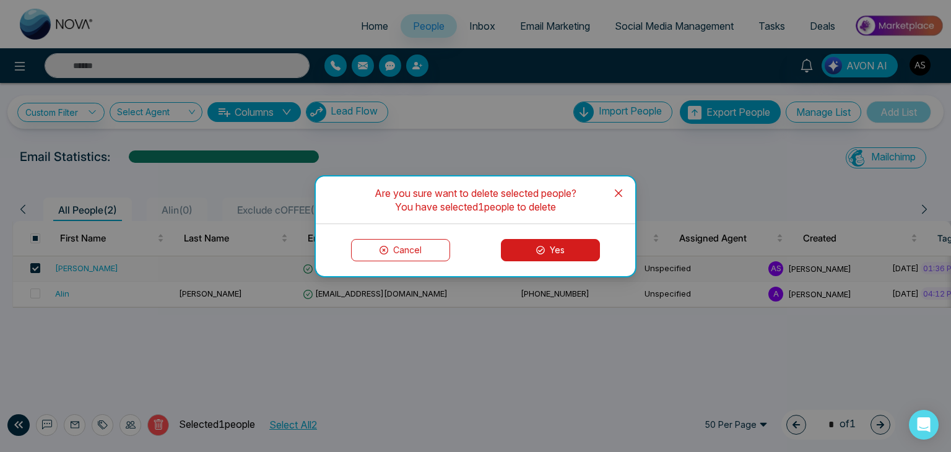
click at [401, 251] on button "Cancel" at bounding box center [400, 250] width 99 height 22
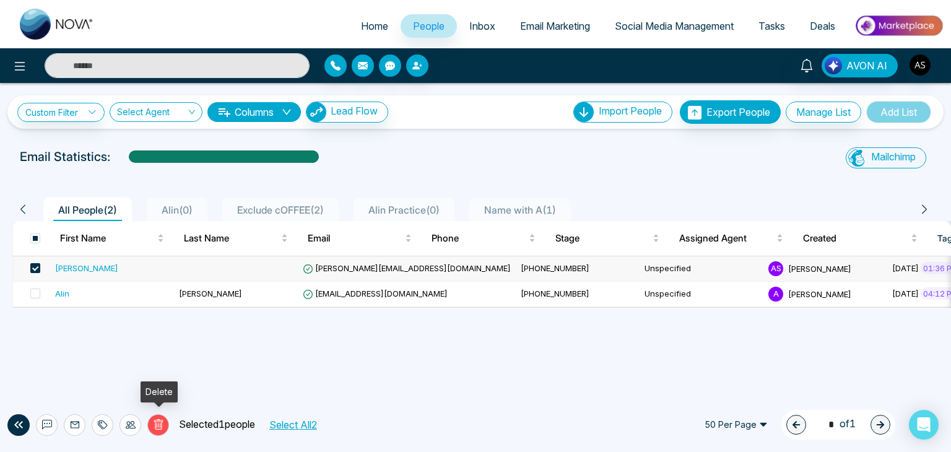
click at [159, 418] on button "Delete" at bounding box center [158, 425] width 22 height 22
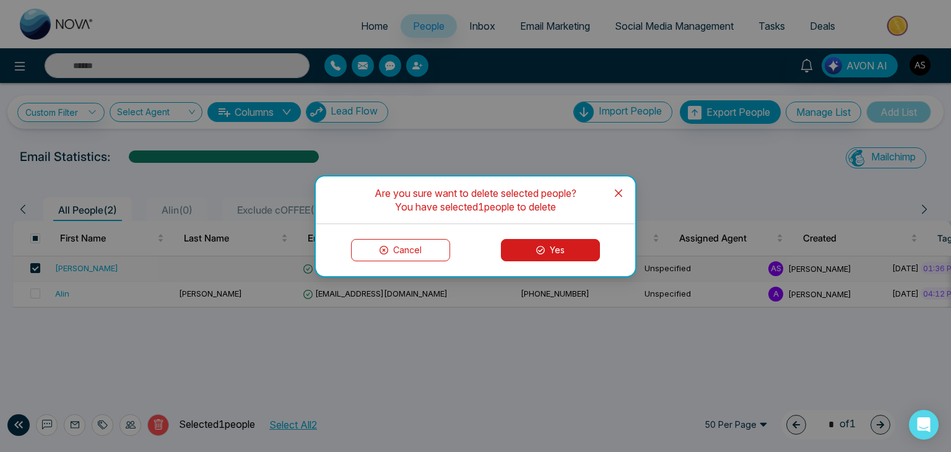
click at [398, 241] on button "Cancel" at bounding box center [400, 250] width 99 height 22
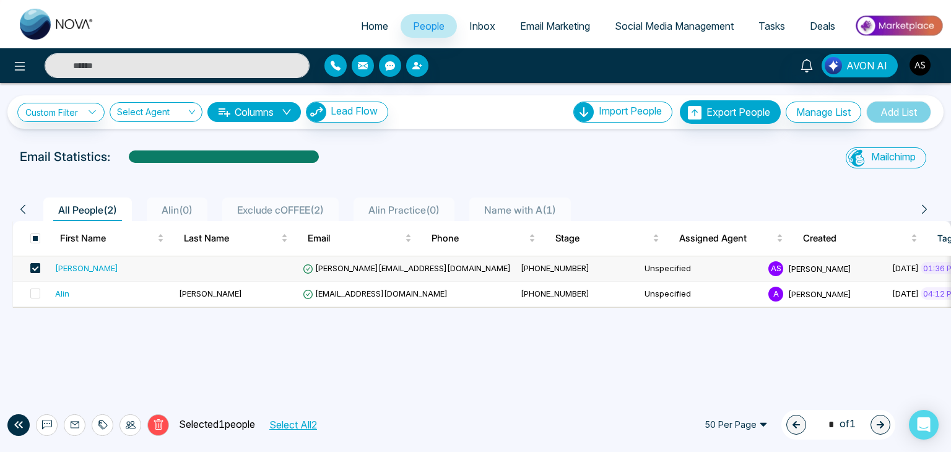
click at [30, 269] on span at bounding box center [35, 268] width 10 height 10
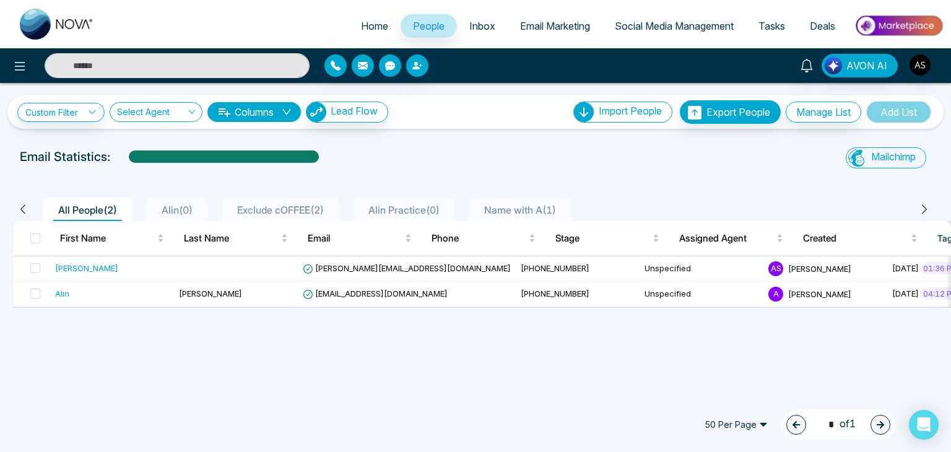
click at [560, 23] on span "Email Marketing" at bounding box center [555, 26] width 70 height 12
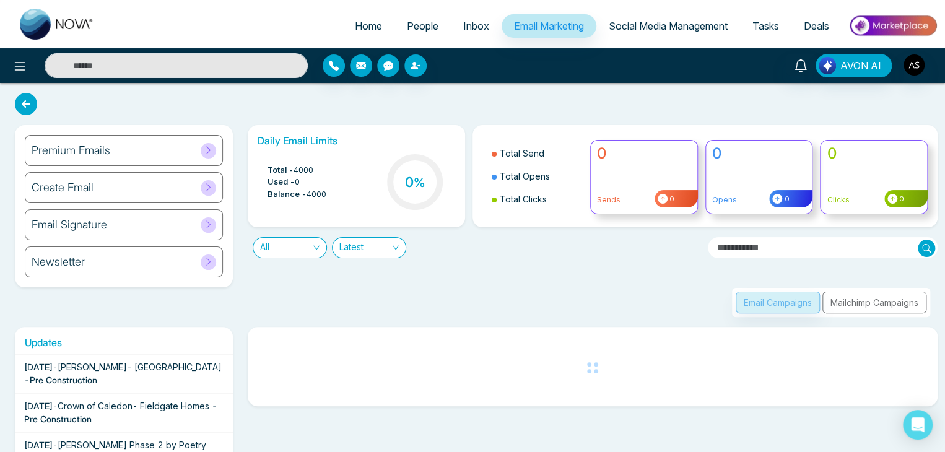
click at [897, 301] on div "Email Campaigns Mailchimp Campaigns" at bounding box center [831, 302] width 198 height 29
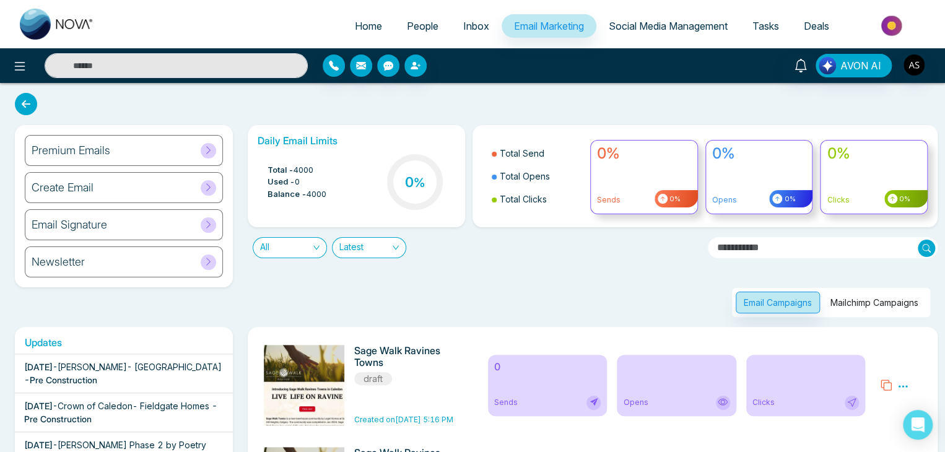
click at [870, 297] on button "Mailchimp Campaigns" at bounding box center [874, 303] width 104 height 22
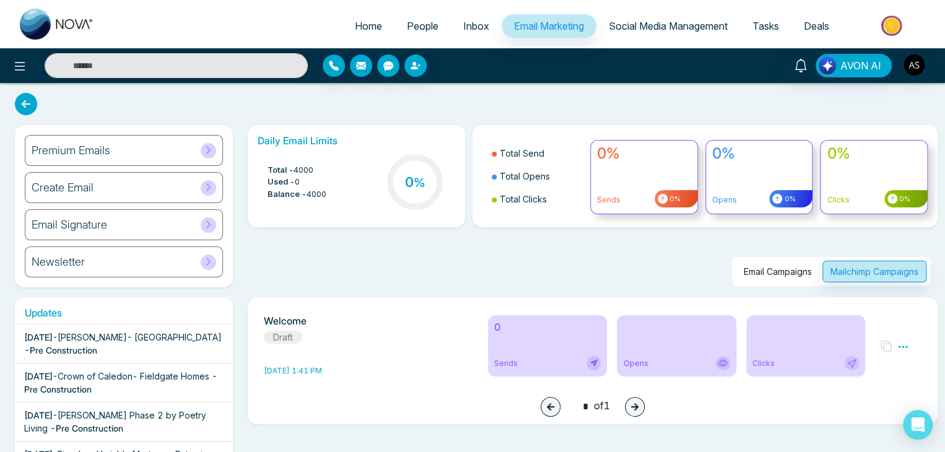
click at [725, 360] on icon at bounding box center [722, 363] width 10 height 10
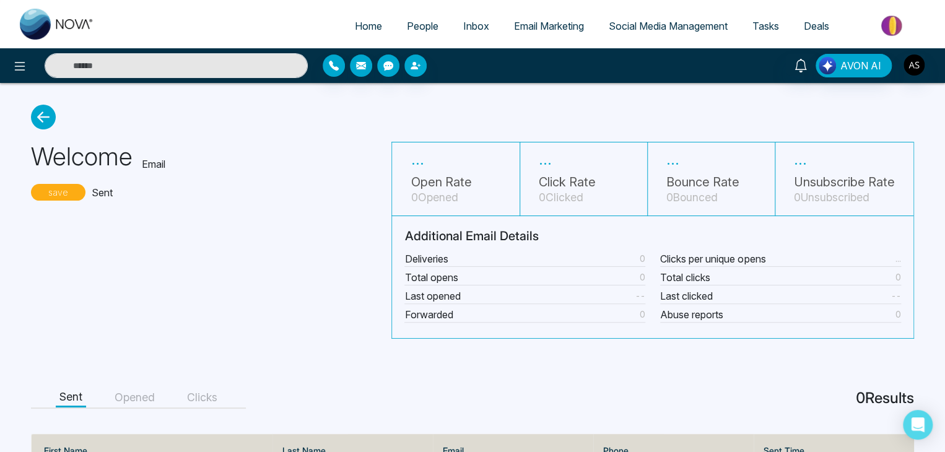
click at [51, 116] on icon at bounding box center [43, 117] width 25 height 25
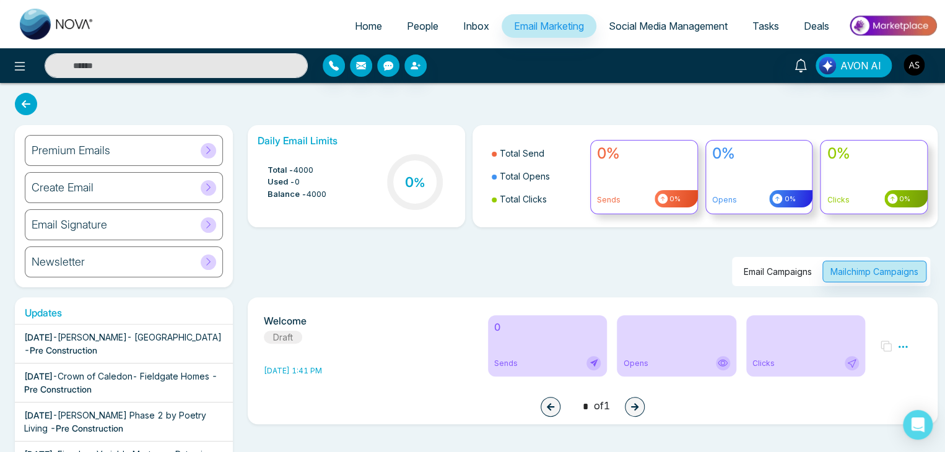
click at [367, 17] on link "Home" at bounding box center [368, 26] width 52 height 24
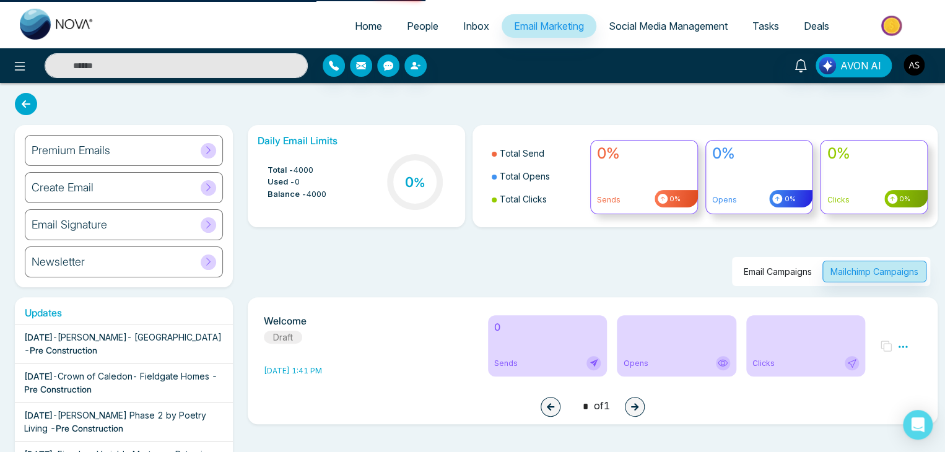
select select "*"
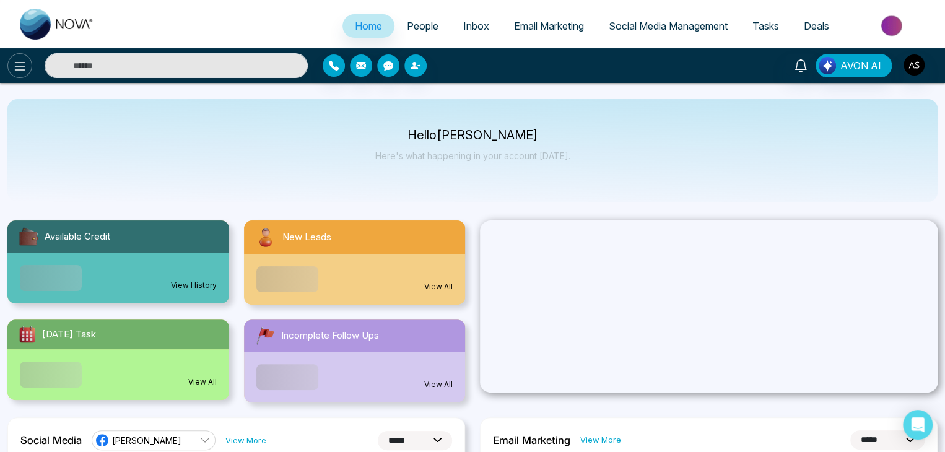
click at [9, 60] on button at bounding box center [19, 65] width 25 height 25
click at [15, 67] on icon at bounding box center [19, 66] width 15 height 15
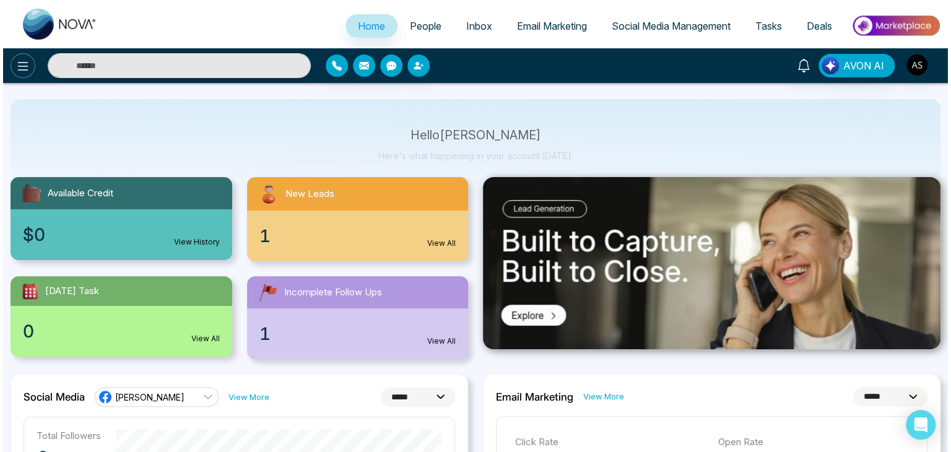
scroll to position [36, 0]
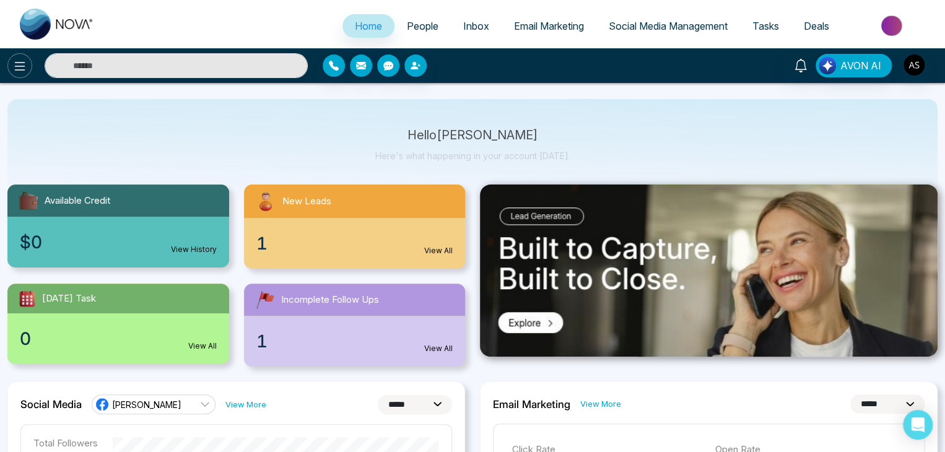
click at [15, 60] on icon at bounding box center [19, 66] width 15 height 15
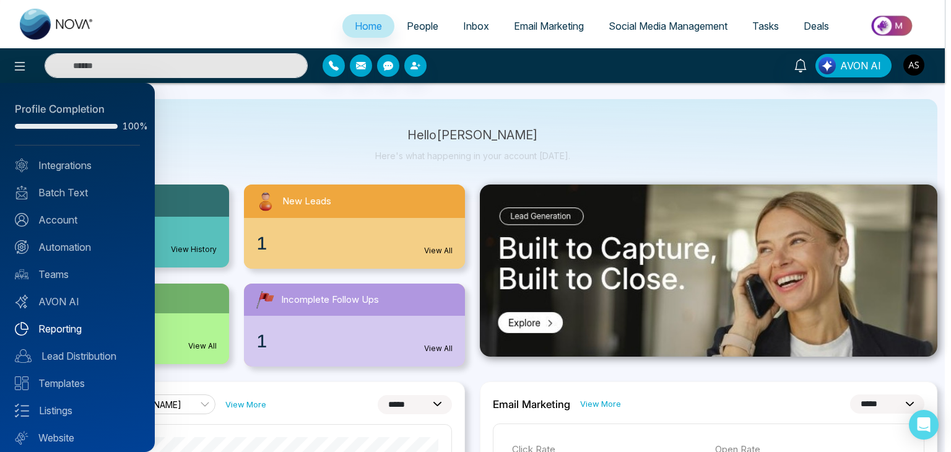
scroll to position [35, 0]
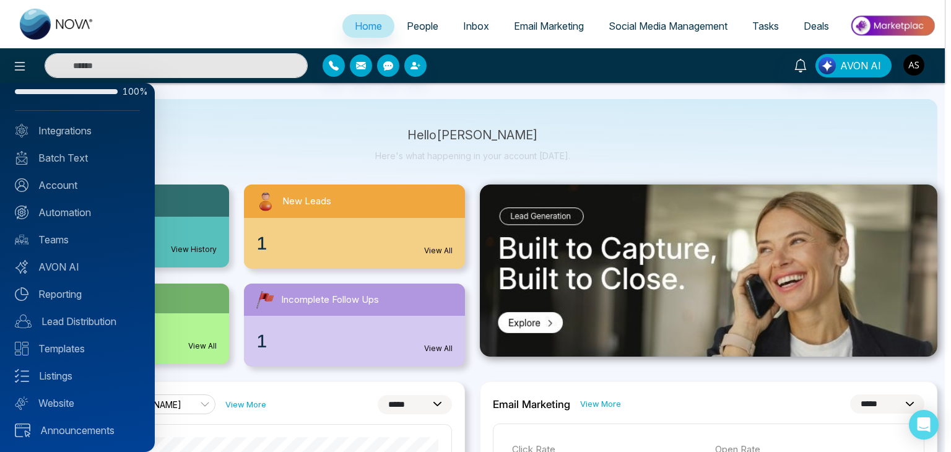
click at [93, 410] on div "Profile Completion 100% Integrations Batch Text Account Automation Teams AVON A…" at bounding box center [77, 267] width 155 height 369
click at [93, 404] on link "Website" at bounding box center [77, 403] width 125 height 15
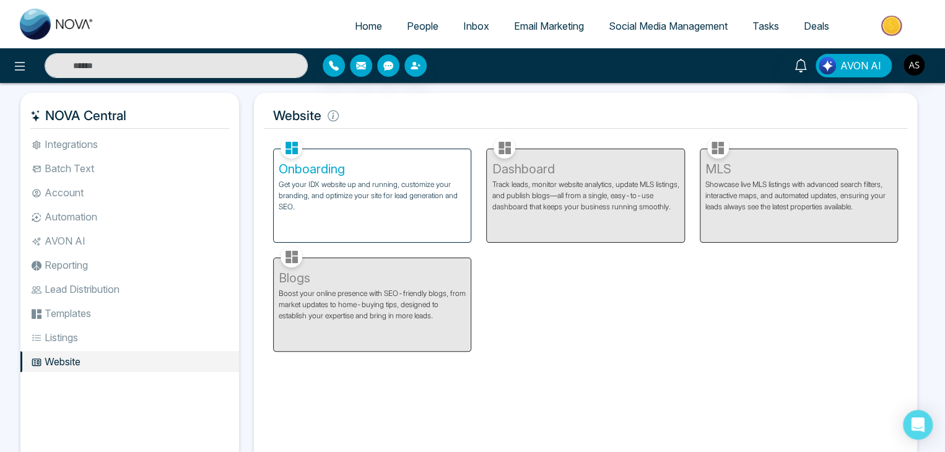
click at [349, 211] on p "Get your IDX website up and running, customize your branding, and optimize your…" at bounding box center [372, 195] width 187 height 33
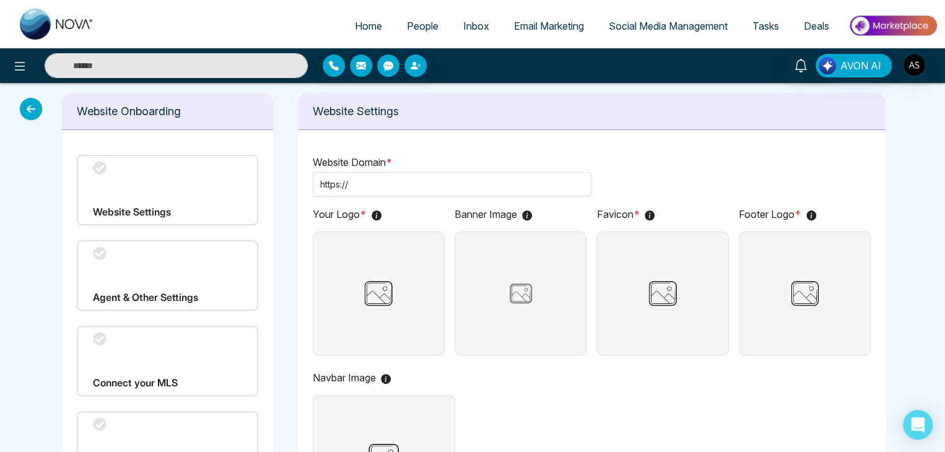
click at [33, 107] on icon at bounding box center [31, 109] width 22 height 22
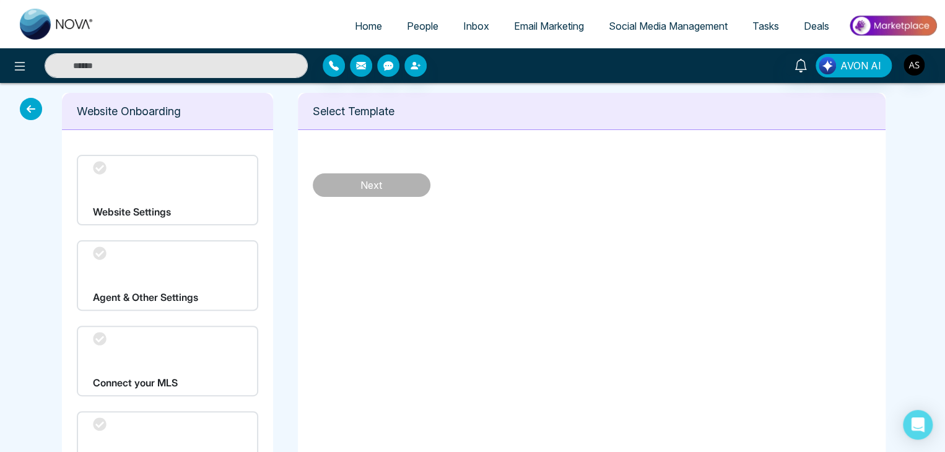
click at [27, 114] on icon at bounding box center [31, 109] width 22 height 22
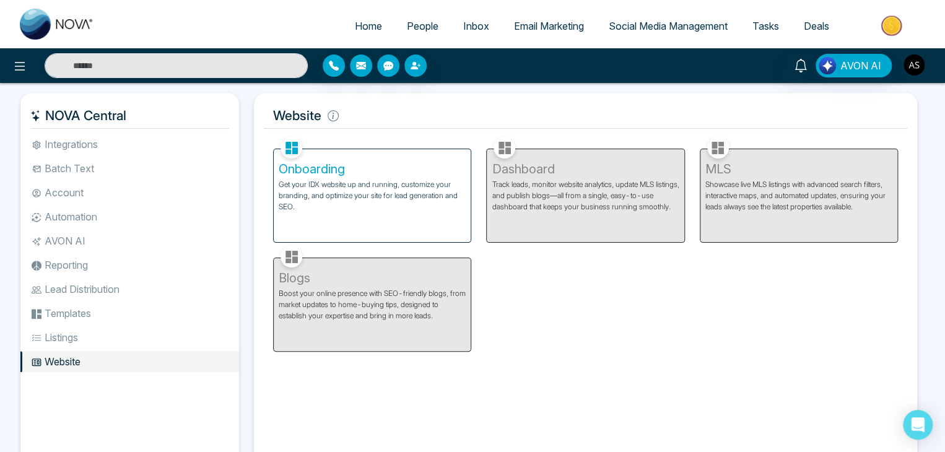
click at [921, 63] on img "button" at bounding box center [913, 64] width 21 height 21
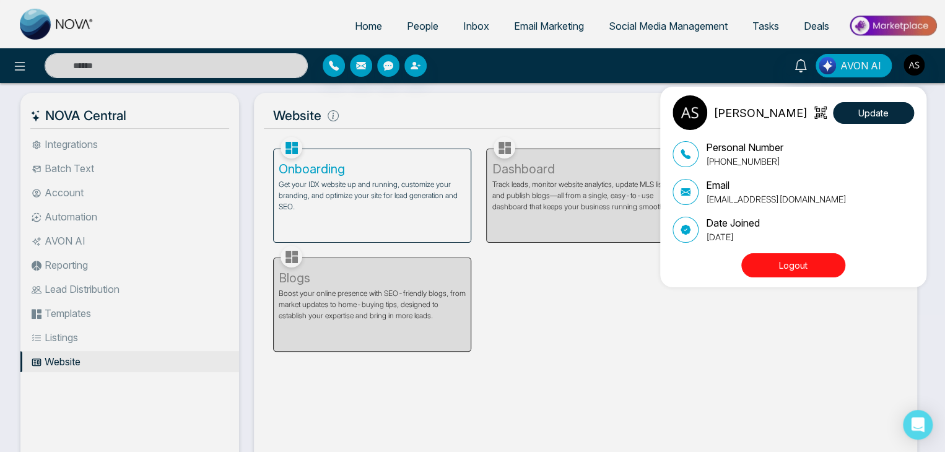
click at [822, 258] on button "Logout" at bounding box center [793, 265] width 104 height 24
